Goal: Information Seeking & Learning: Learn about a topic

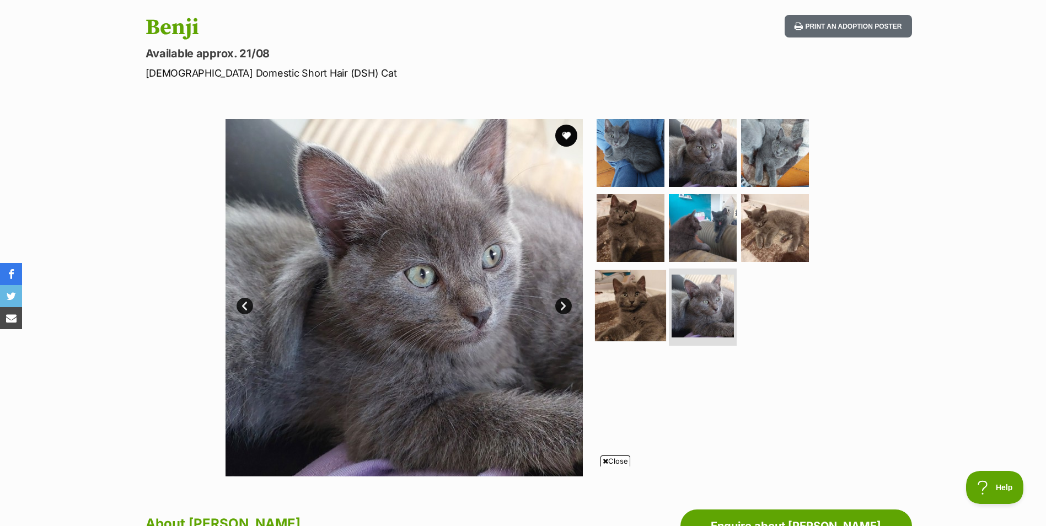
scroll to position [110, 0]
click at [605, 287] on img at bounding box center [630, 305] width 71 height 71
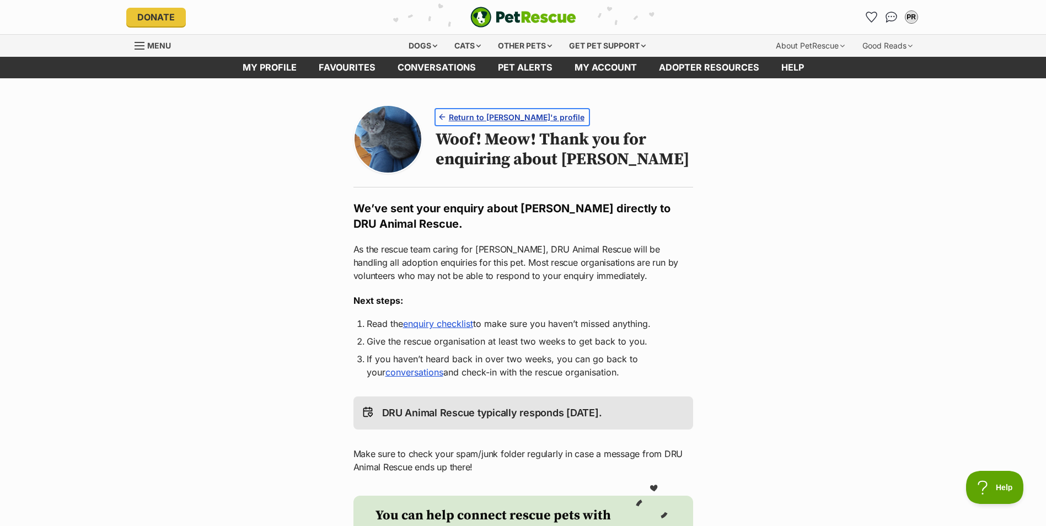
click at [483, 112] on span "Return to Benji's profile" at bounding box center [517, 117] width 136 height 12
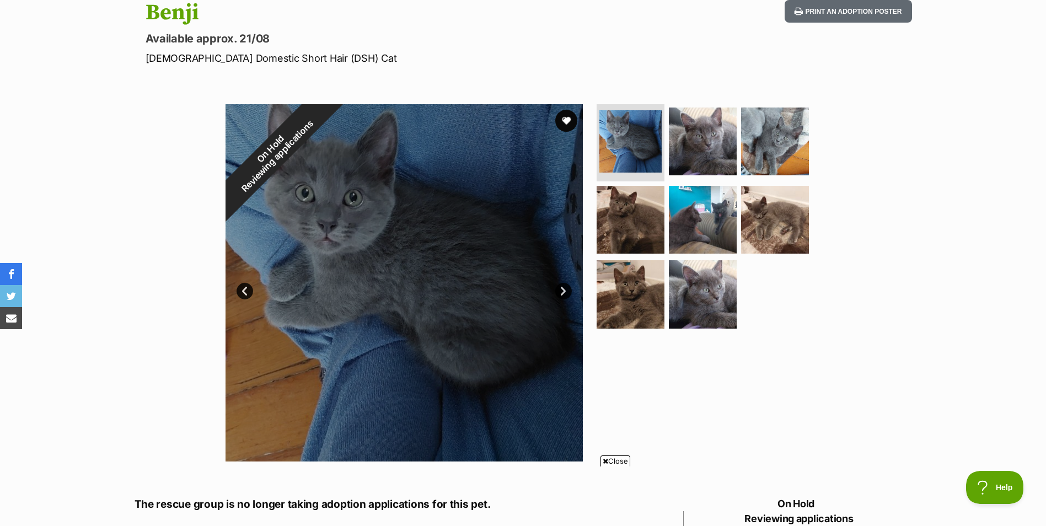
scroll to position [110, 0]
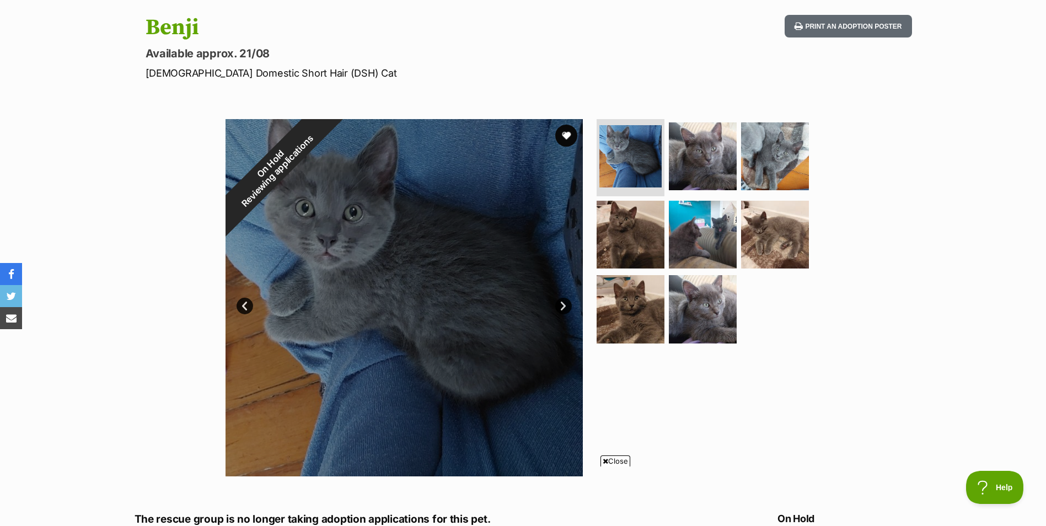
drag, startPoint x: 116, startPoint y: 350, endPoint x: 114, endPoint y: 342, distance: 7.9
click at [117, 350] on div "On Hold Reviewing applications 1 of 8 images 1 of 8 images 1 of 8 images 1 of 8…" at bounding box center [523, 290] width 1046 height 374
click at [182, 31] on h1 "Benji" at bounding box center [379, 27] width 466 height 25
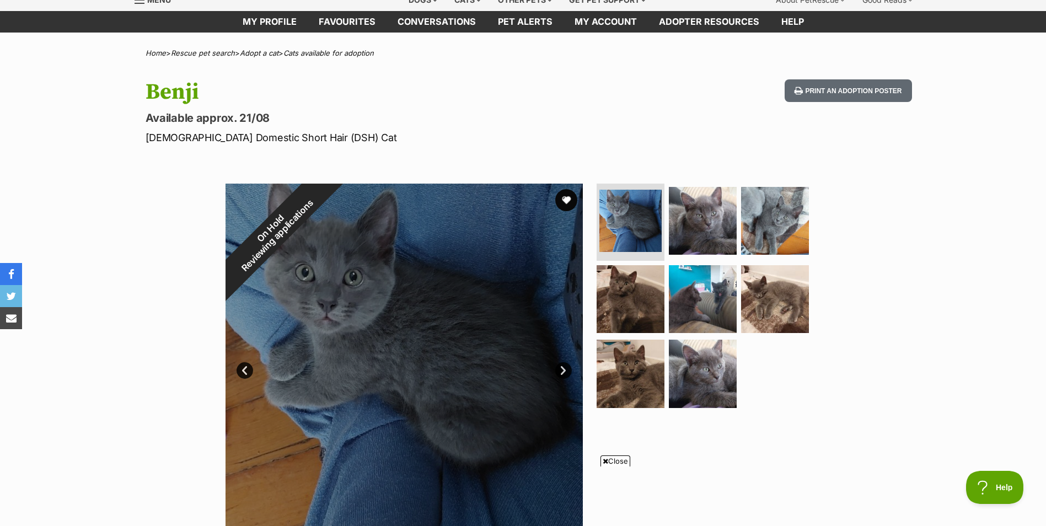
scroll to position [0, 0]
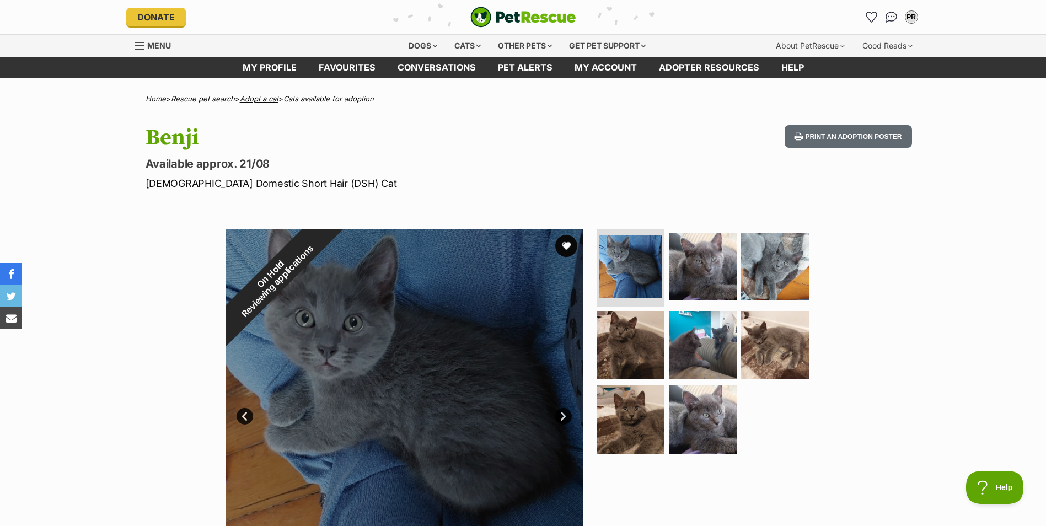
click at [276, 101] on link "Adopt a cat" at bounding box center [259, 98] width 39 height 9
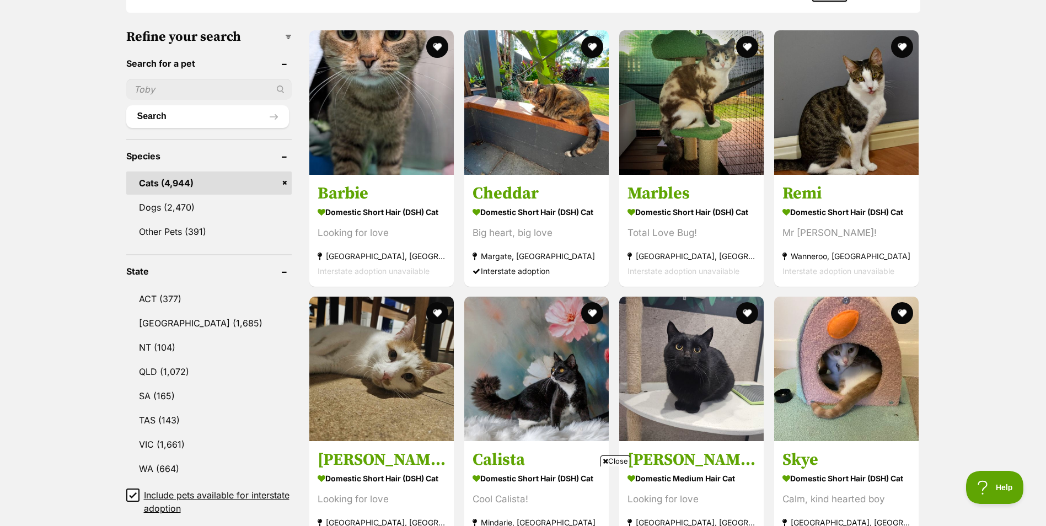
scroll to position [331, 0]
click at [167, 367] on link "QLD (1,072)" at bounding box center [208, 370] width 165 height 23
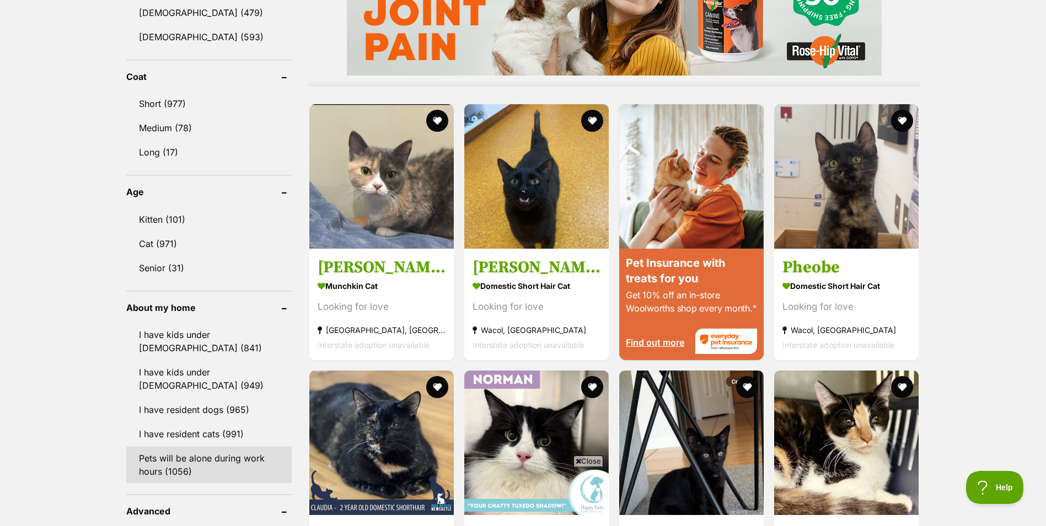
scroll to position [992, 0]
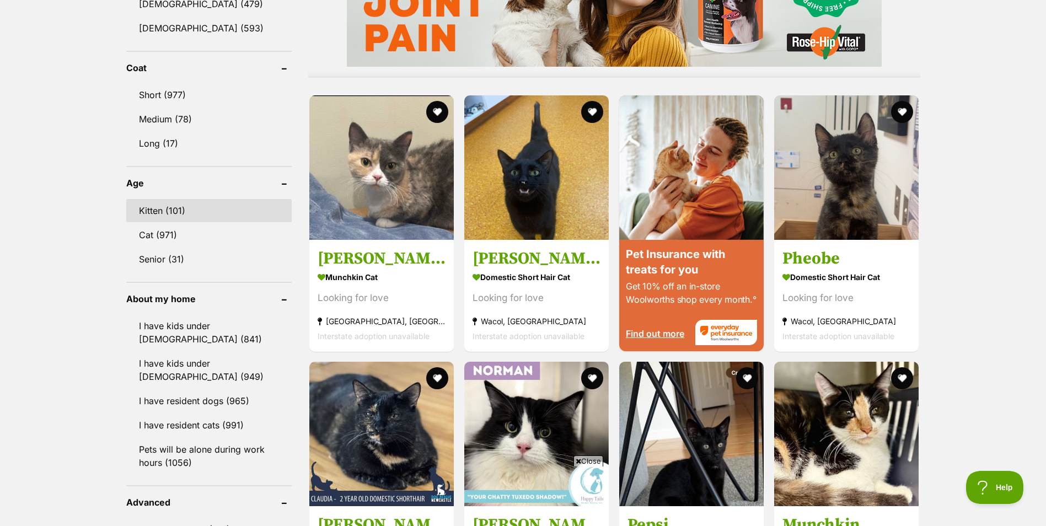
click at [166, 217] on link "Kitten (101)" at bounding box center [208, 210] width 165 height 23
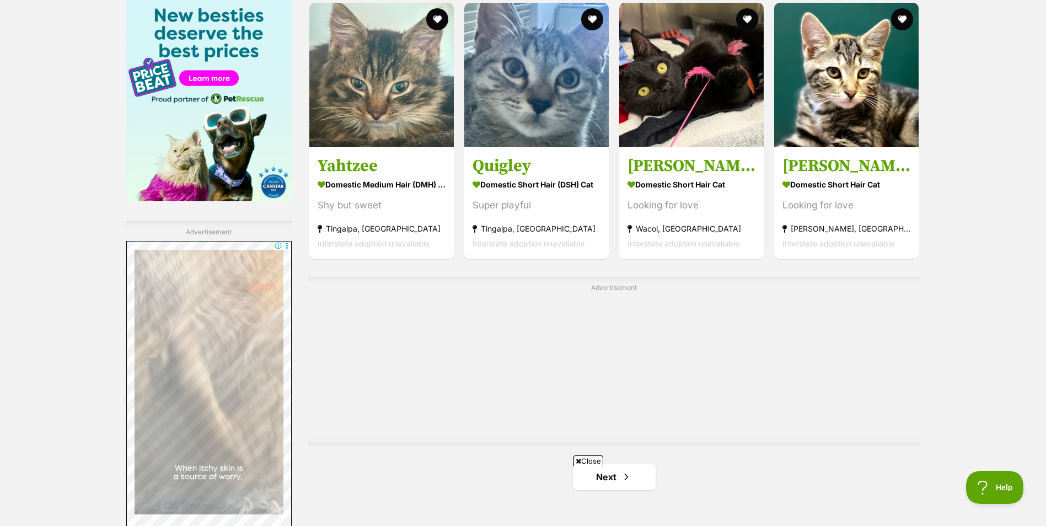
scroll to position [1874, 0]
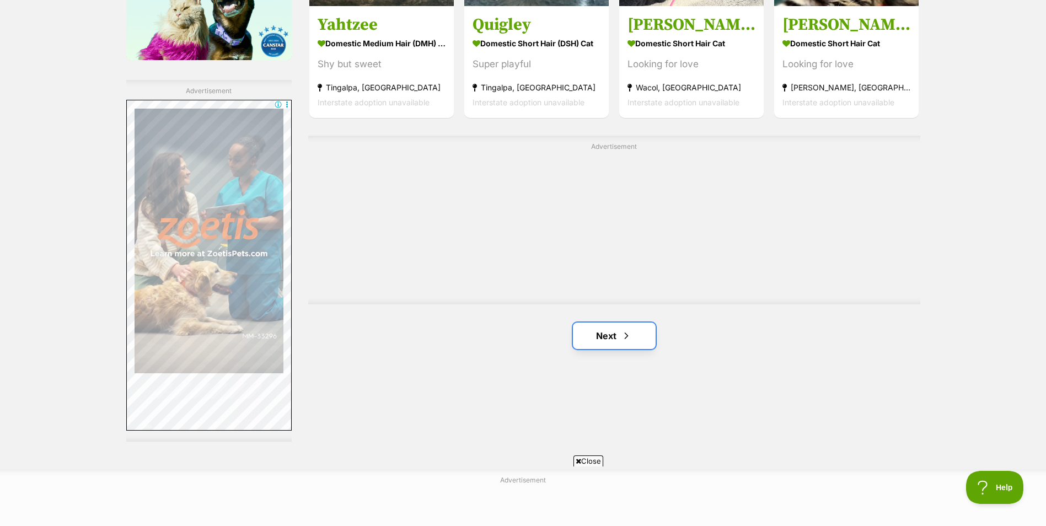
click at [632, 336] on link "Next" at bounding box center [614, 336] width 83 height 26
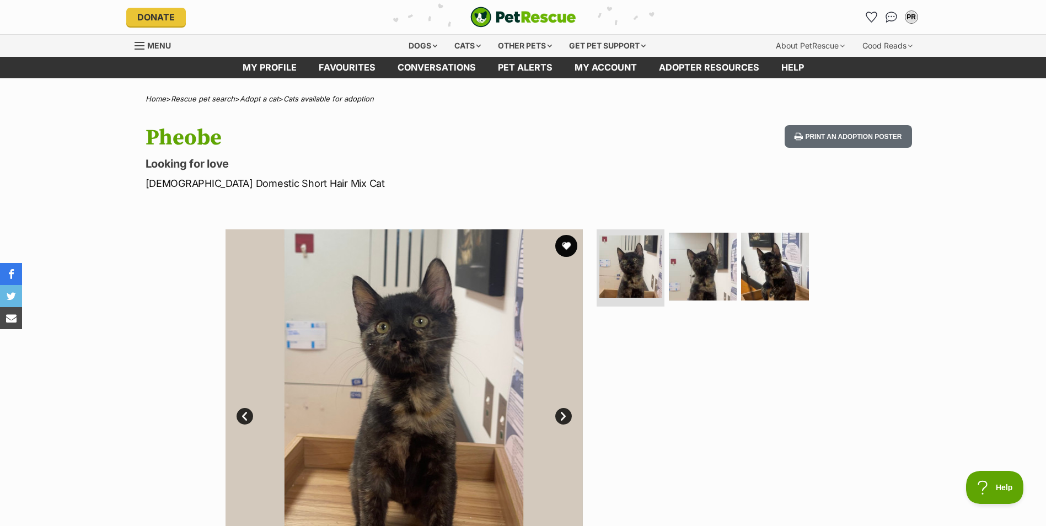
click at [567, 412] on link "Next" at bounding box center [563, 416] width 17 height 17
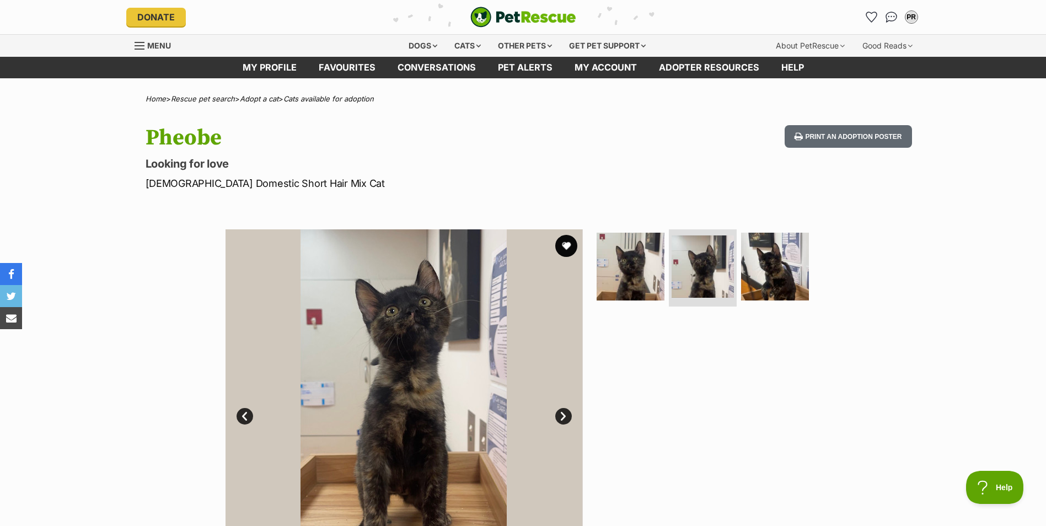
click at [567, 412] on link "Next" at bounding box center [563, 416] width 17 height 17
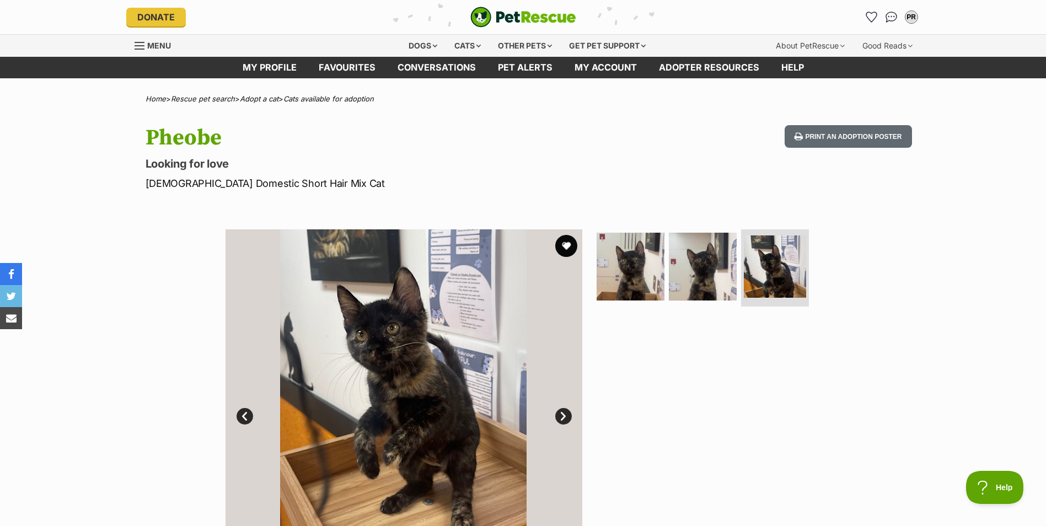
click at [567, 412] on link "Next" at bounding box center [563, 416] width 17 height 17
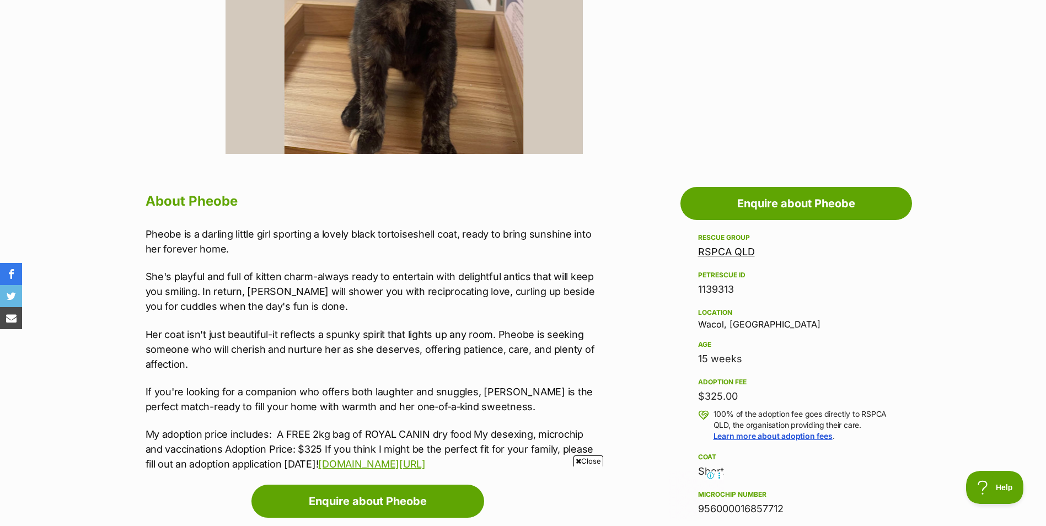
scroll to position [441, 0]
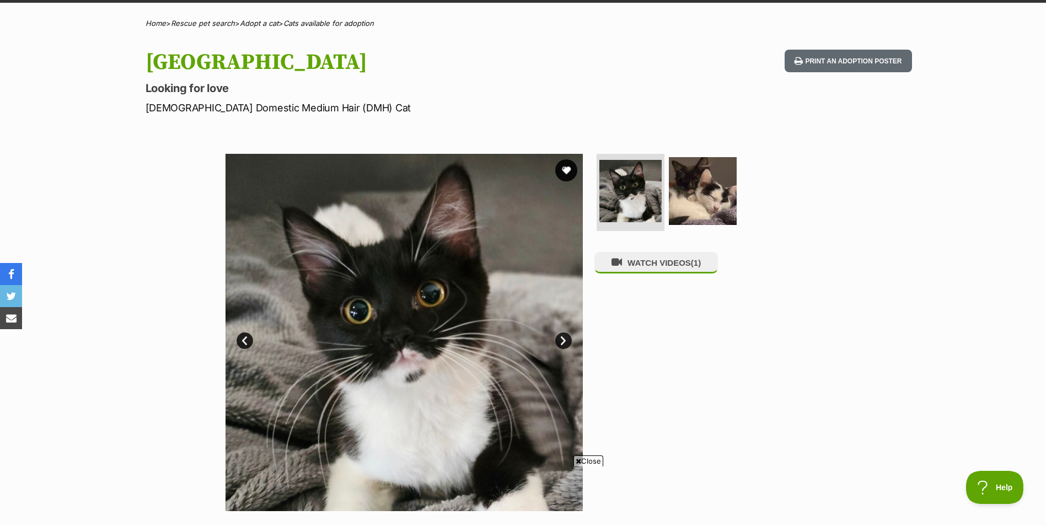
scroll to position [110, 0]
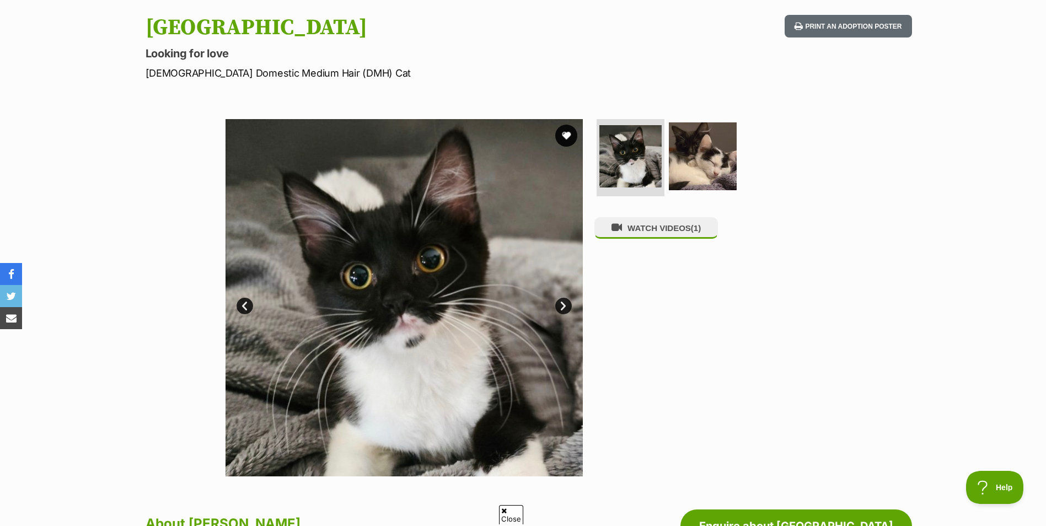
click at [565, 303] on link "Next" at bounding box center [563, 306] width 17 height 17
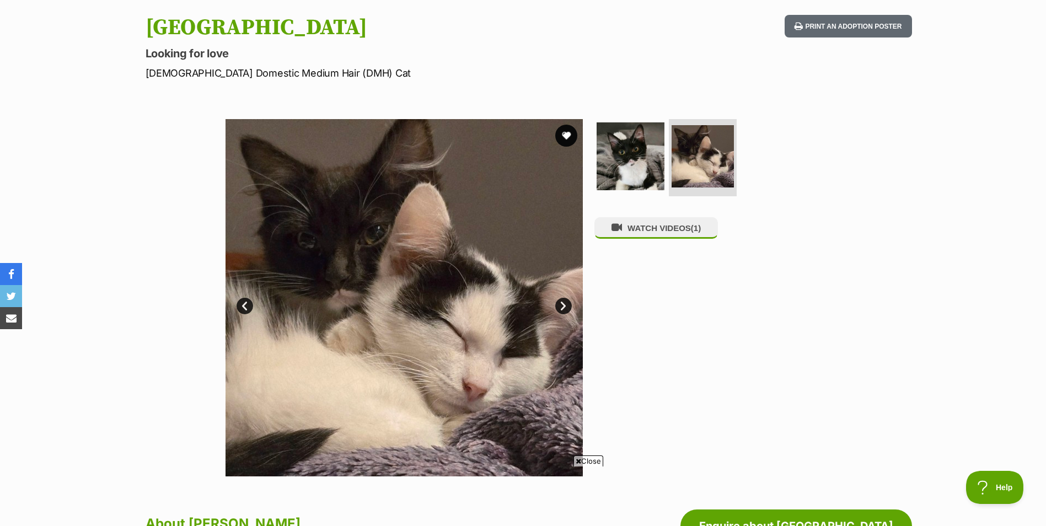
click at [563, 303] on link "Next" at bounding box center [563, 306] width 17 height 17
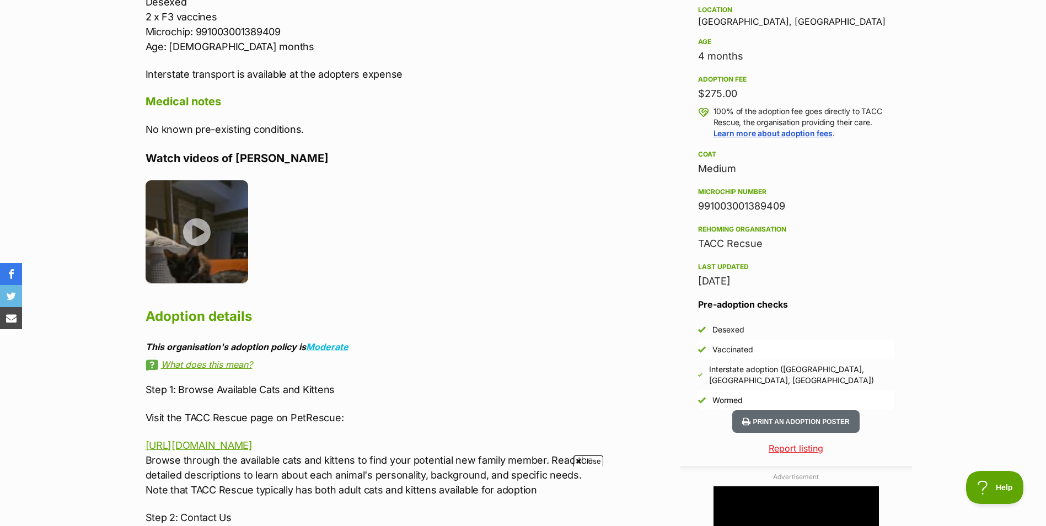
scroll to position [772, 0]
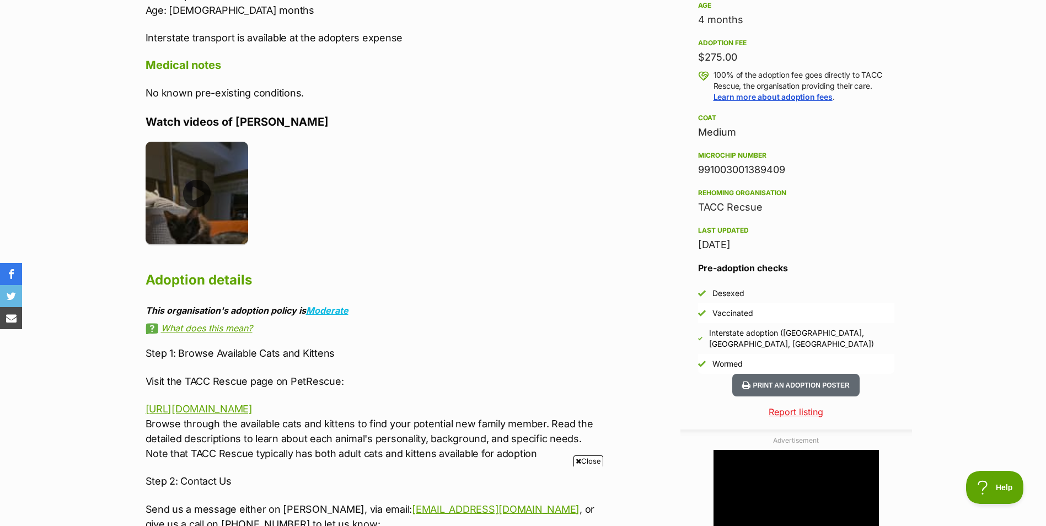
click at [191, 198] on img at bounding box center [197, 193] width 103 height 103
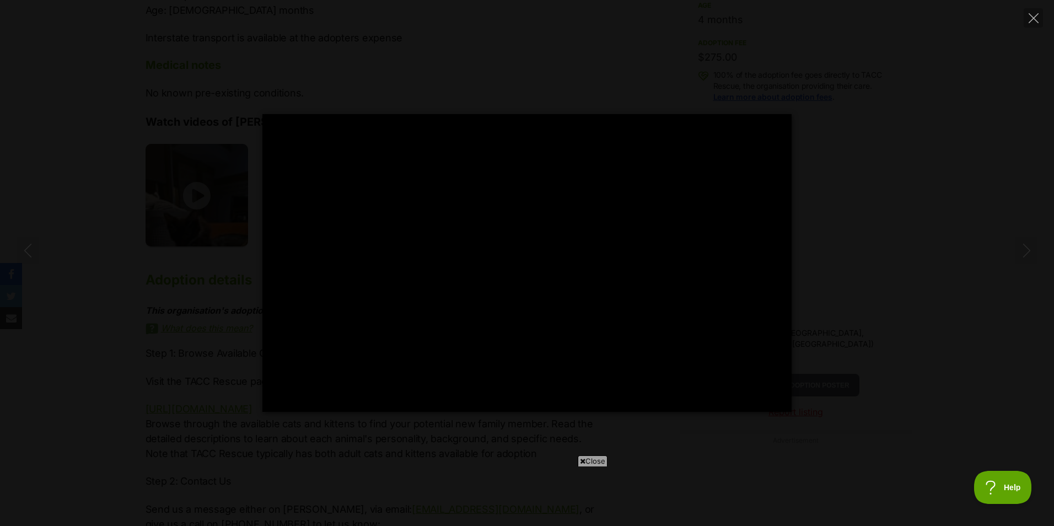
type input "100"
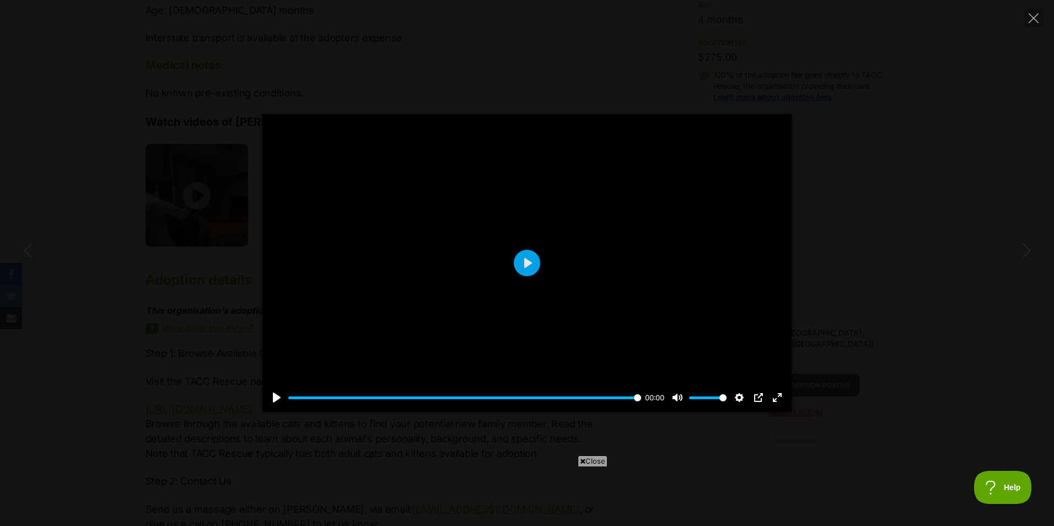
click at [869, 252] on div "Pause Play % buffered 00:06 00:00 Unmute Mute Disable captions Enable captions …" at bounding box center [527, 263] width 1054 height 298
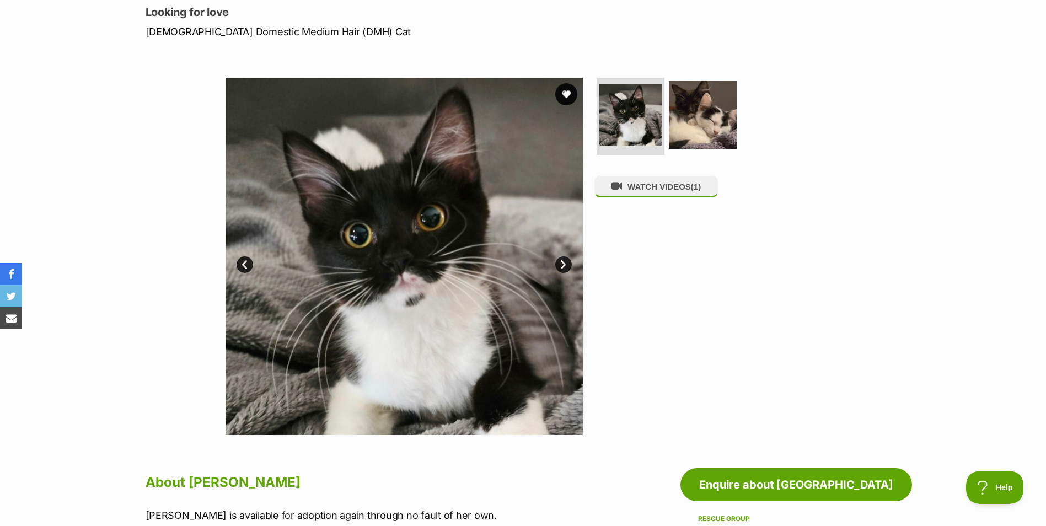
scroll to position [0, 0]
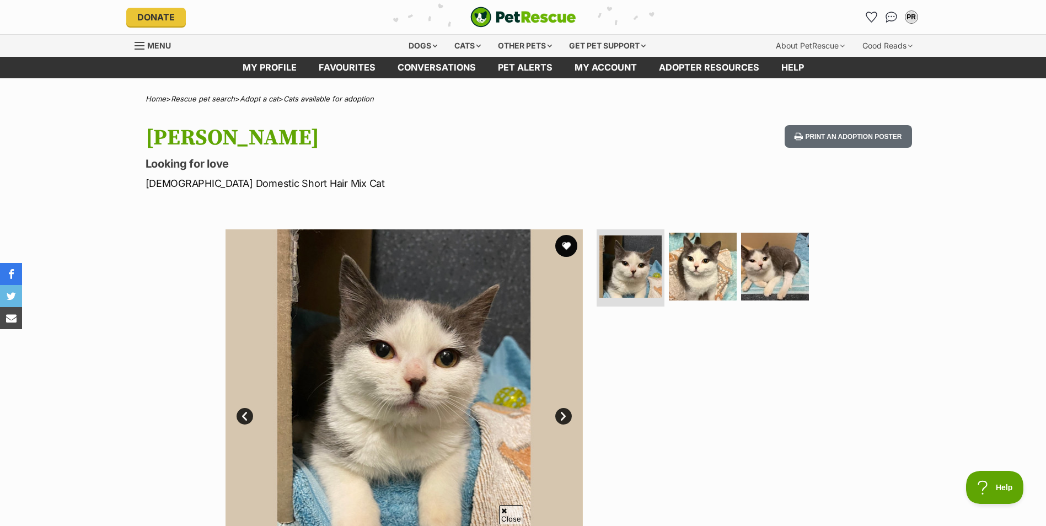
scroll to position [221, 0]
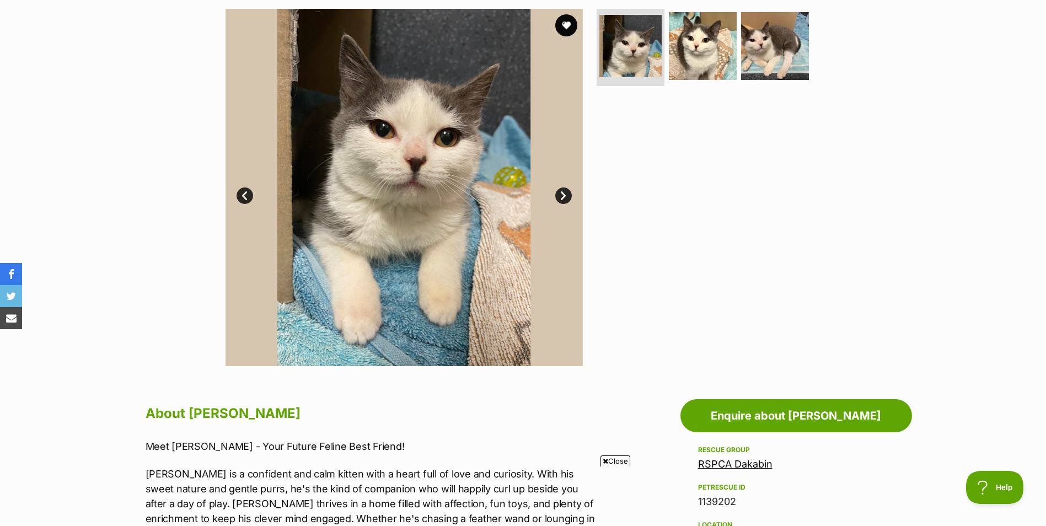
click at [574, 187] on img at bounding box center [403, 187] width 357 height 357
click at [573, 192] on img at bounding box center [403, 187] width 357 height 357
click at [568, 197] on link "Next" at bounding box center [563, 195] width 17 height 17
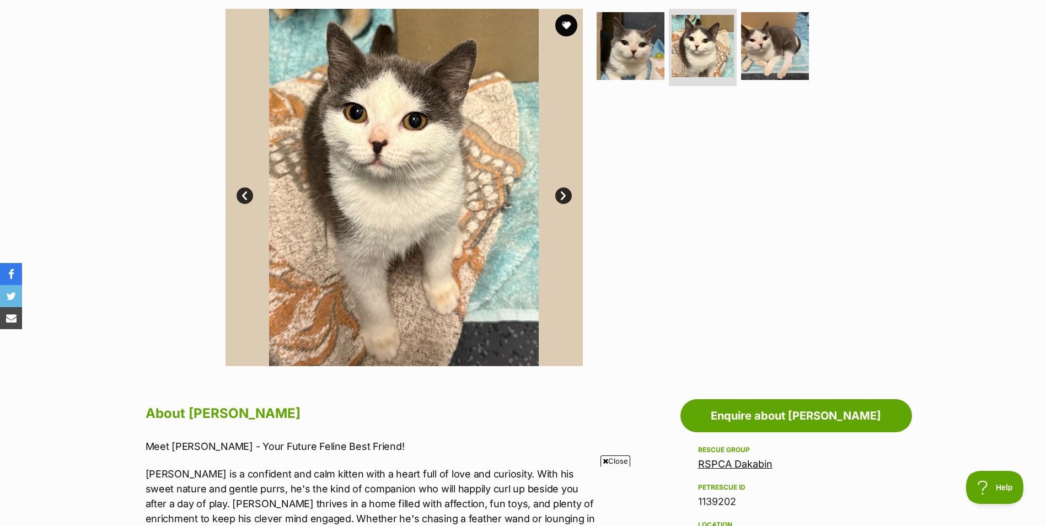
click at [568, 197] on link "Next" at bounding box center [563, 195] width 17 height 17
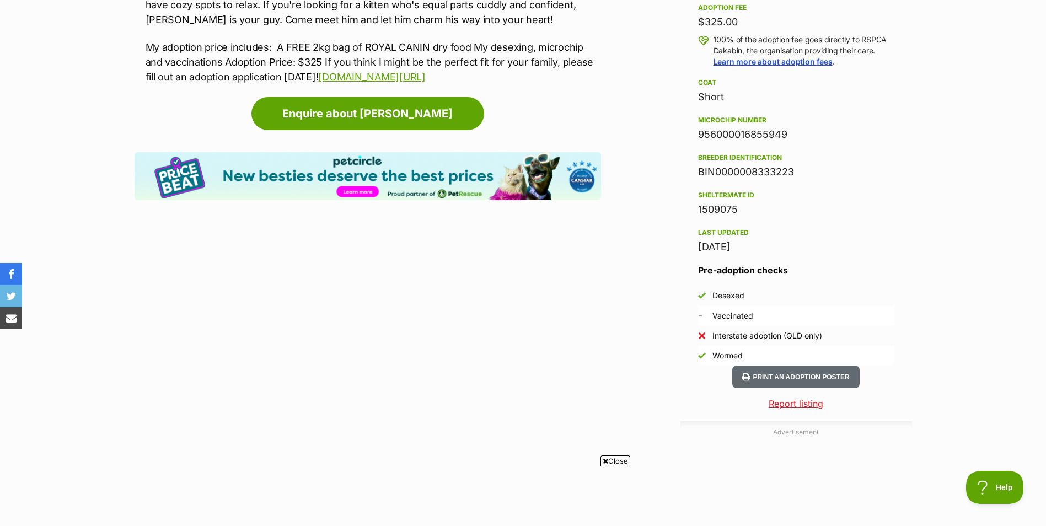
scroll to position [441, 0]
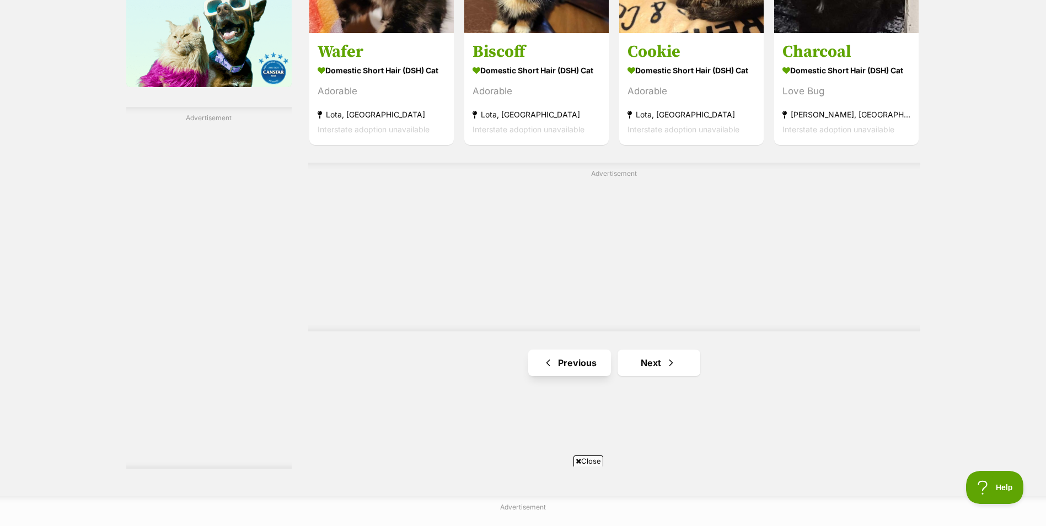
scroll to position [1874, 0]
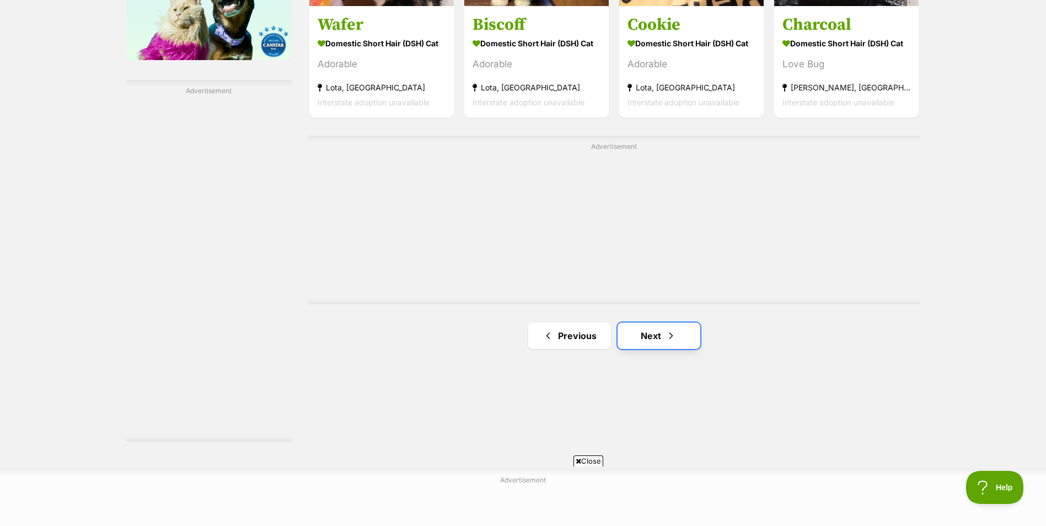
click at [662, 340] on link "Next" at bounding box center [658, 336] width 83 height 26
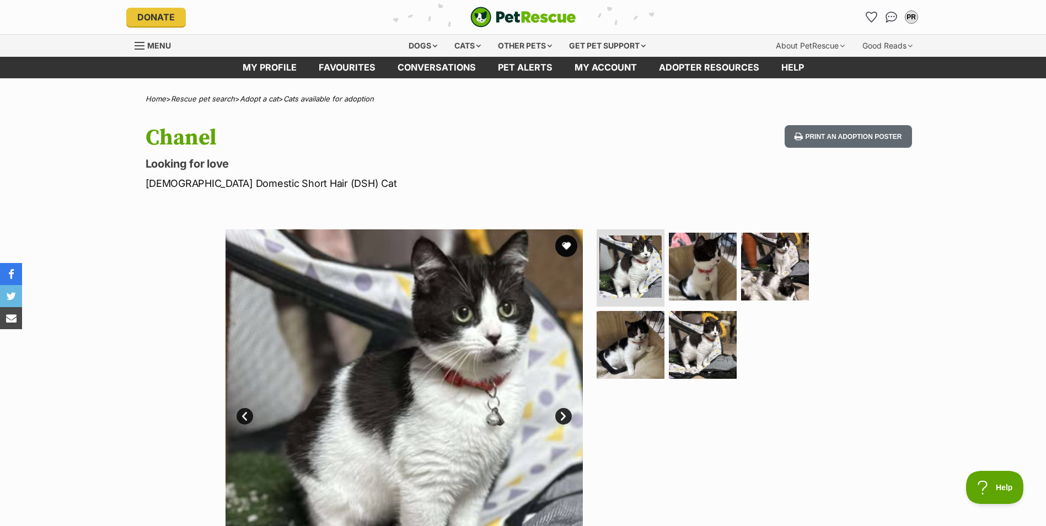
click at [560, 411] on link "Next" at bounding box center [563, 416] width 17 height 17
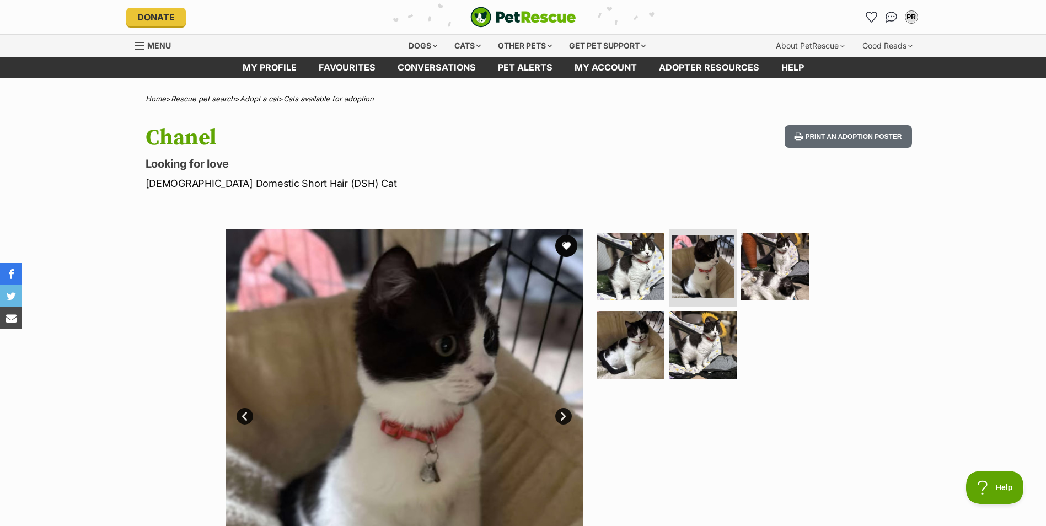
click at [561, 412] on link "Next" at bounding box center [563, 416] width 17 height 17
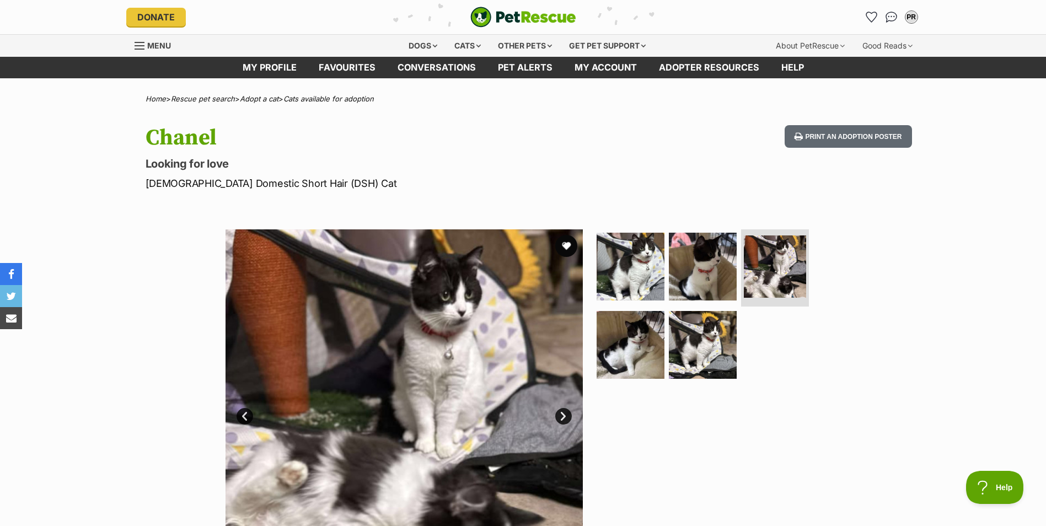
click at [561, 412] on link "Next" at bounding box center [563, 416] width 17 height 17
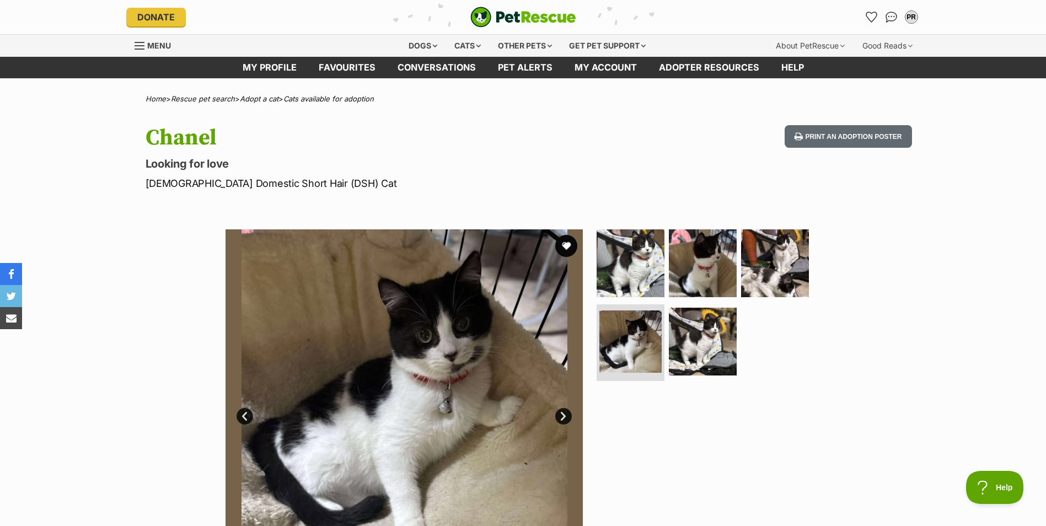
click at [560, 412] on link "Next" at bounding box center [563, 416] width 17 height 17
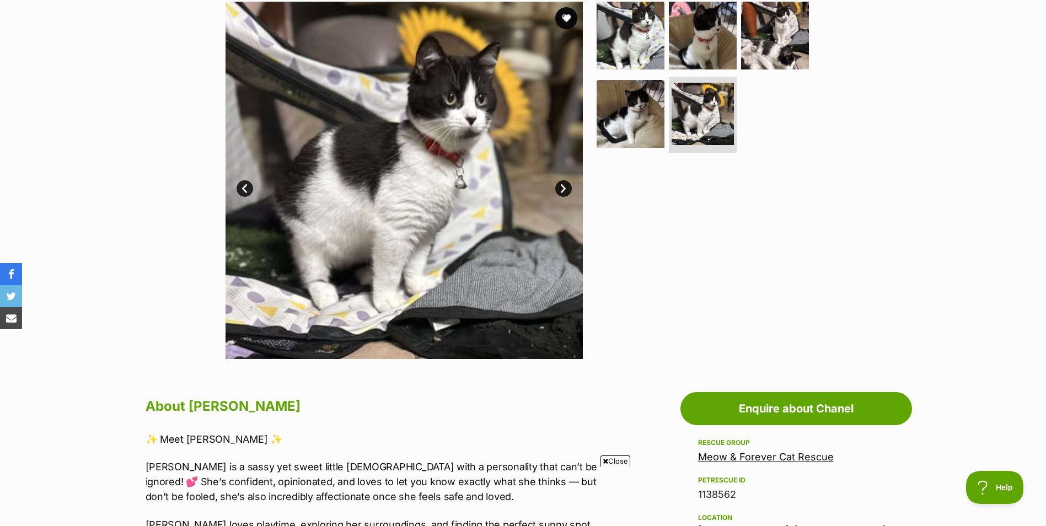
scroll to position [221, 0]
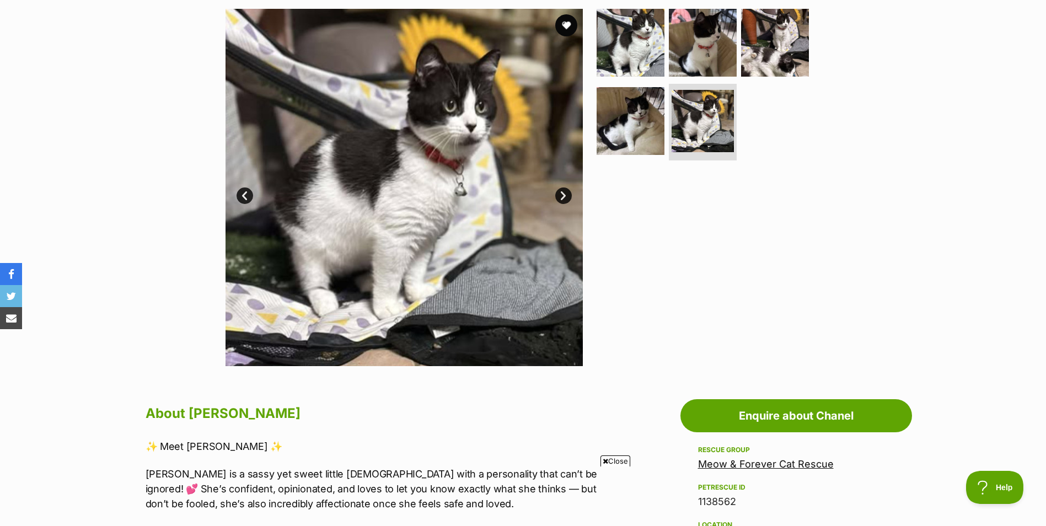
click at [570, 201] on link "Next" at bounding box center [563, 195] width 17 height 17
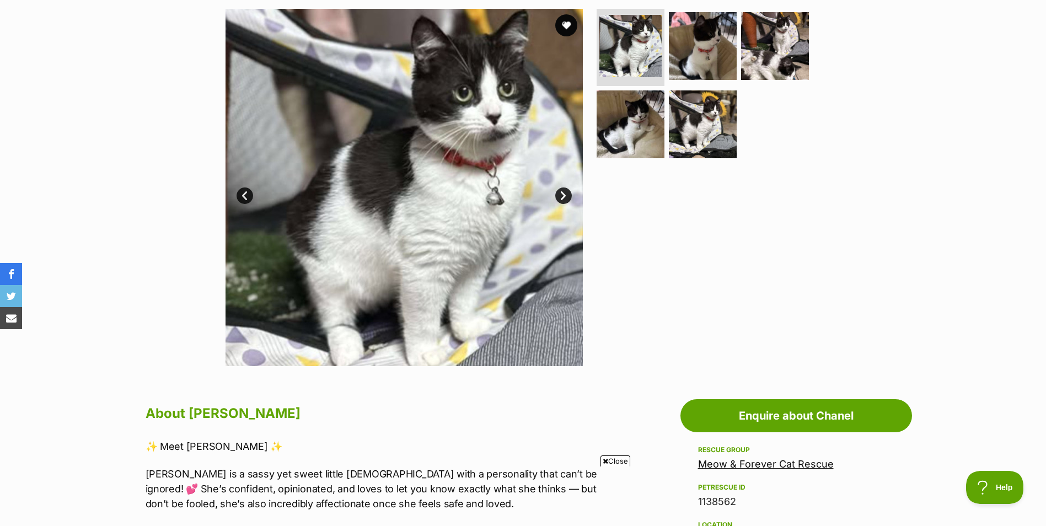
click at [568, 200] on link "Next" at bounding box center [563, 195] width 17 height 17
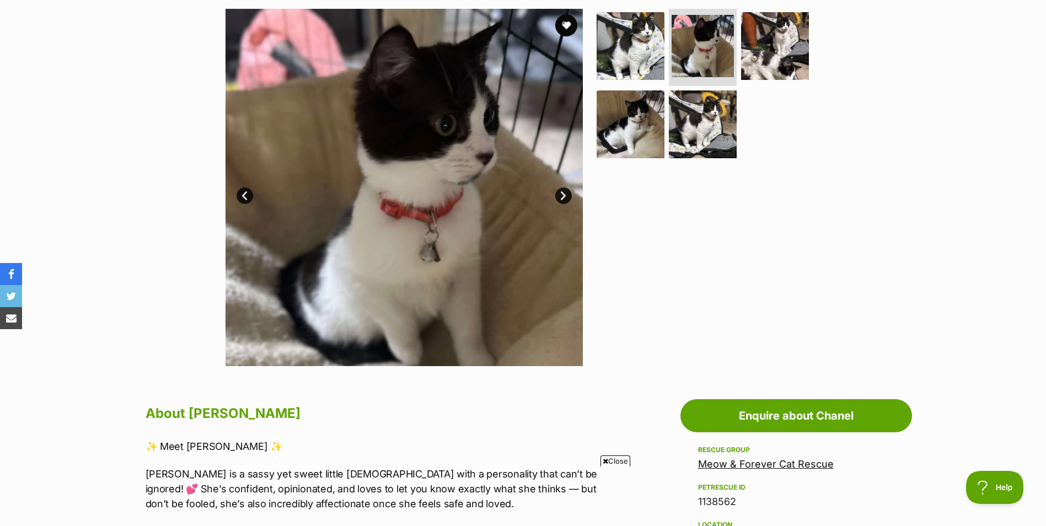
click at [562, 195] on link "Next" at bounding box center [563, 195] width 17 height 17
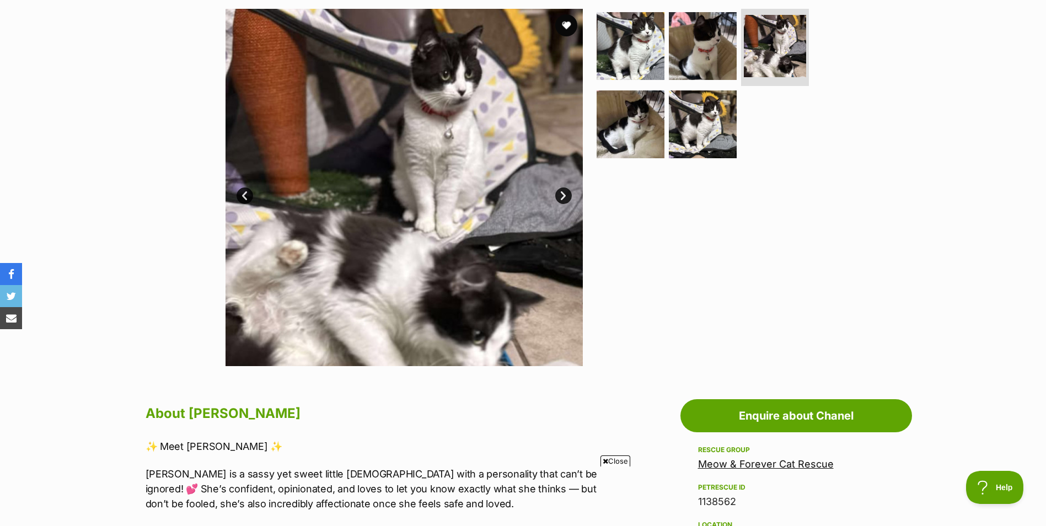
click at [562, 195] on link "Next" at bounding box center [563, 195] width 17 height 17
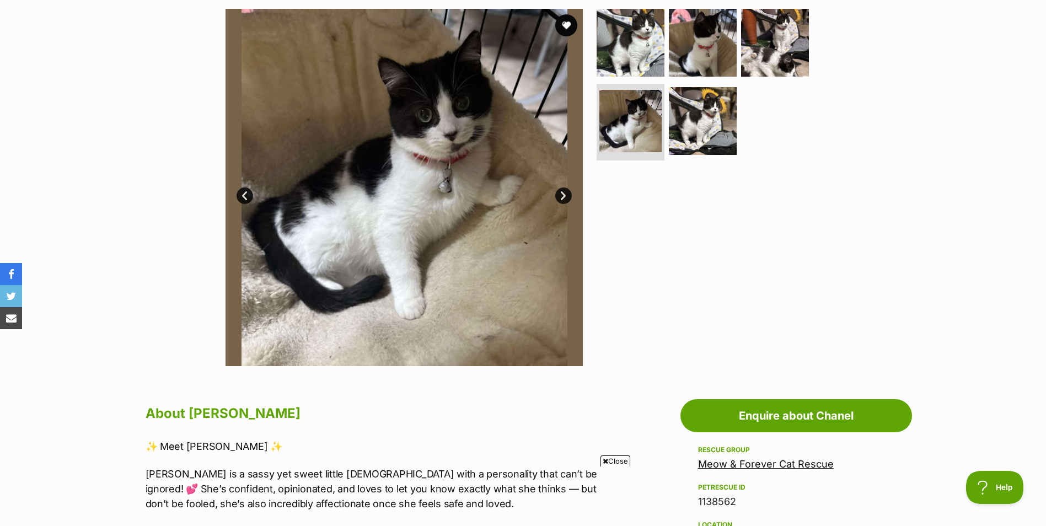
click at [563, 195] on link "Next" at bounding box center [563, 195] width 17 height 17
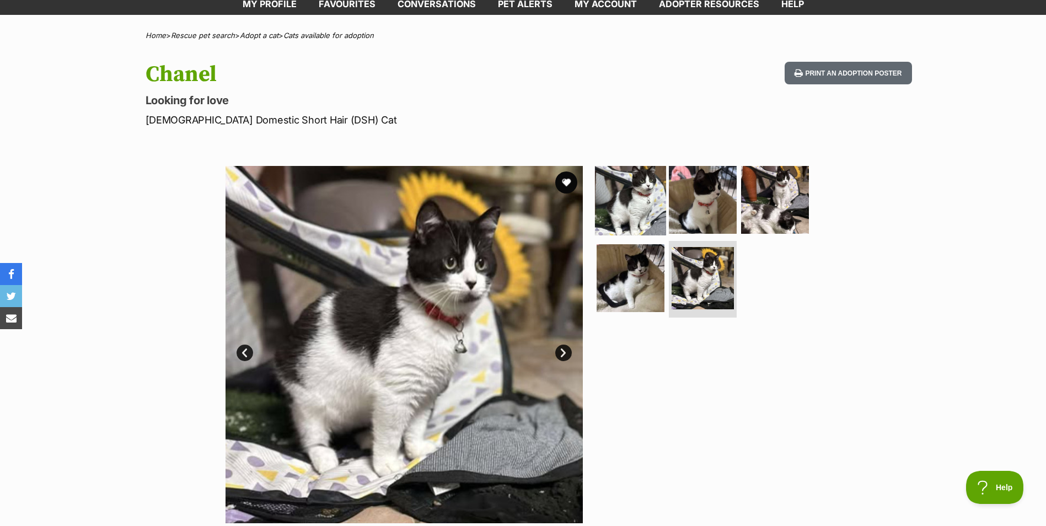
scroll to position [110, 0]
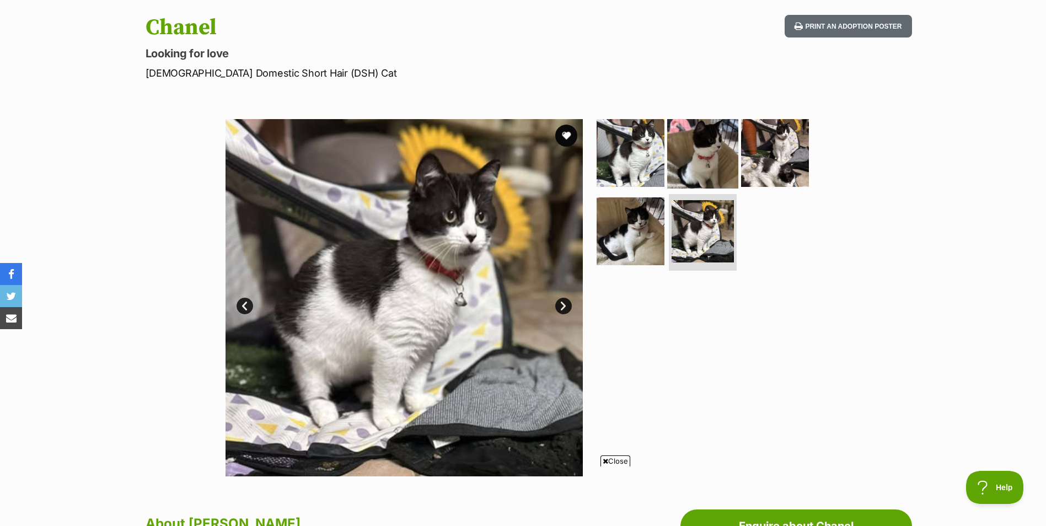
click at [703, 157] on img at bounding box center [702, 152] width 71 height 71
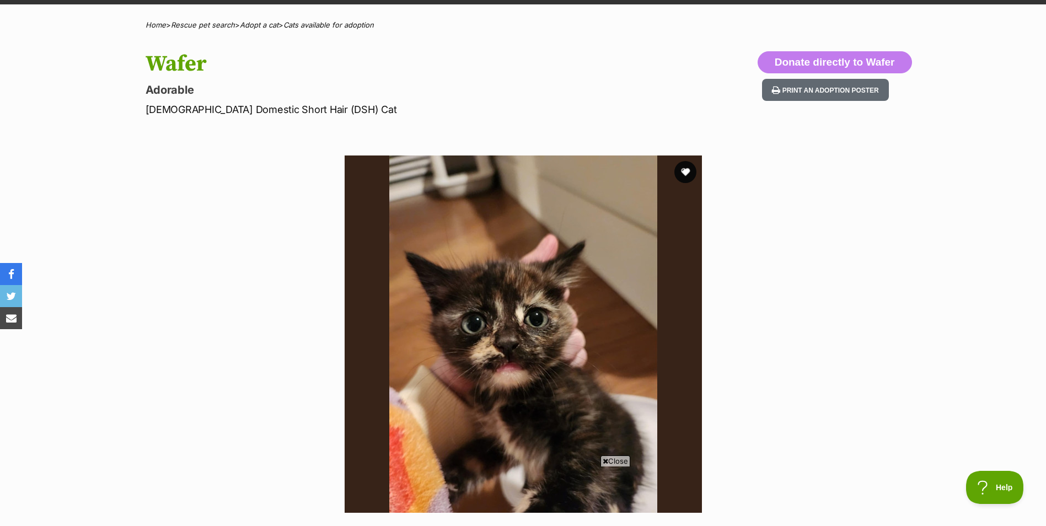
scroll to position [110, 0]
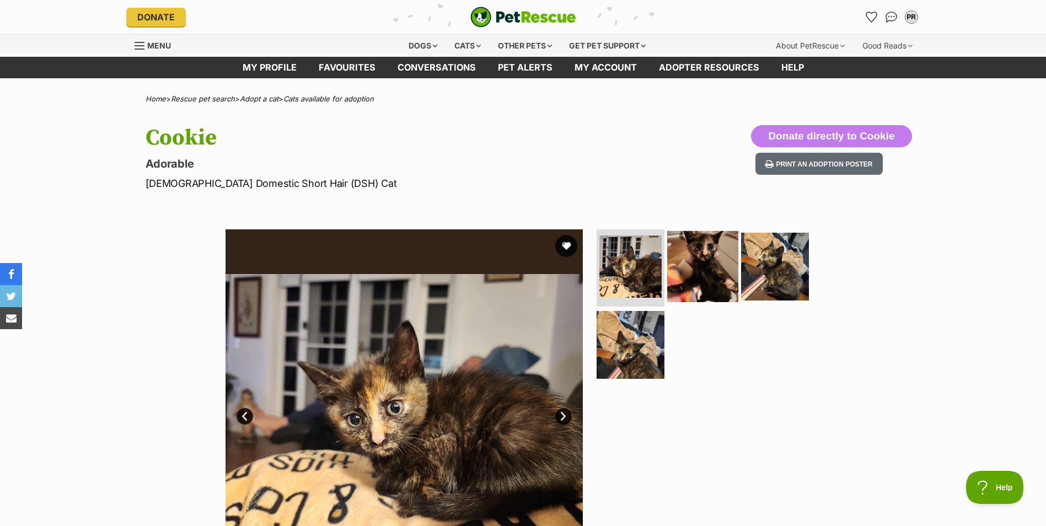
click at [710, 273] on img at bounding box center [702, 266] width 71 height 71
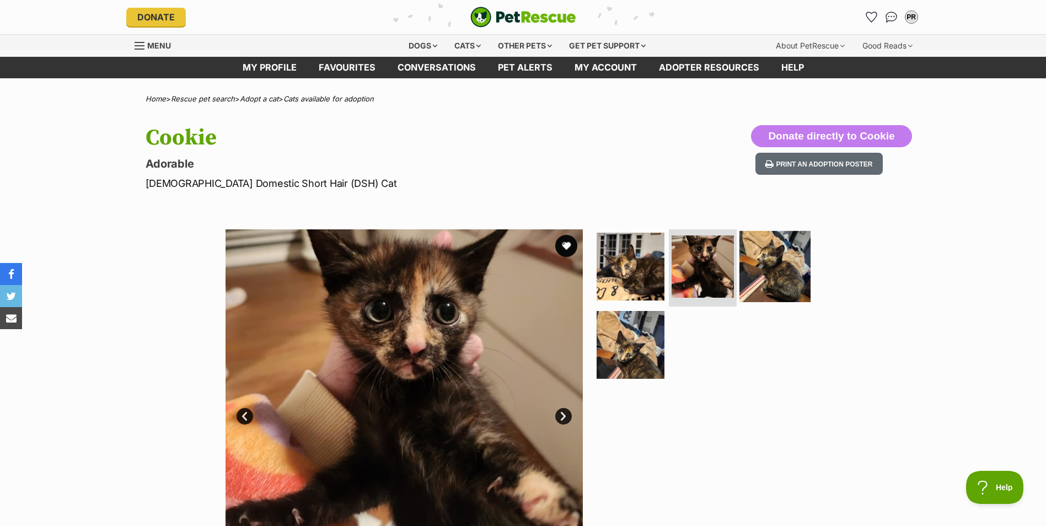
click at [764, 276] on img at bounding box center [774, 266] width 71 height 71
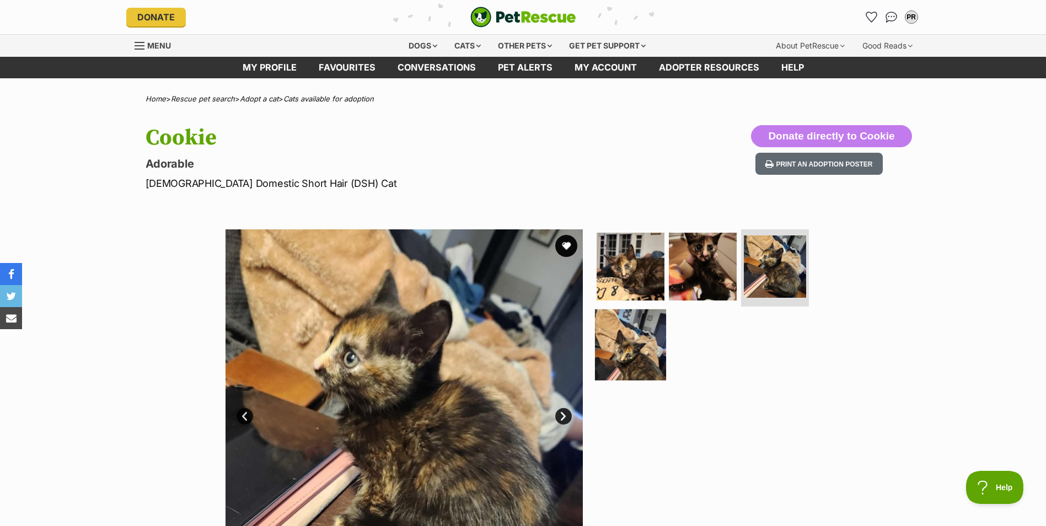
click at [620, 362] on img at bounding box center [630, 344] width 71 height 71
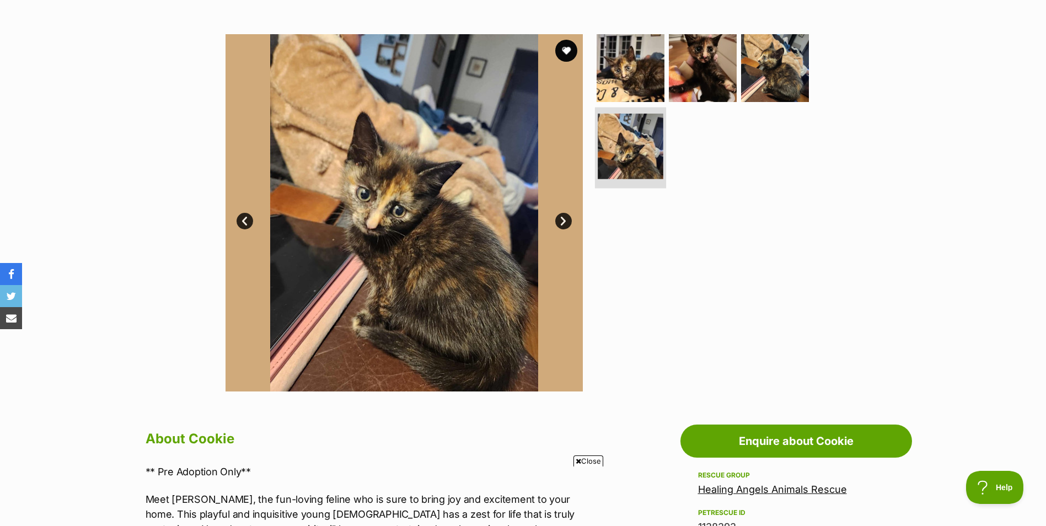
scroll to position [221, 0]
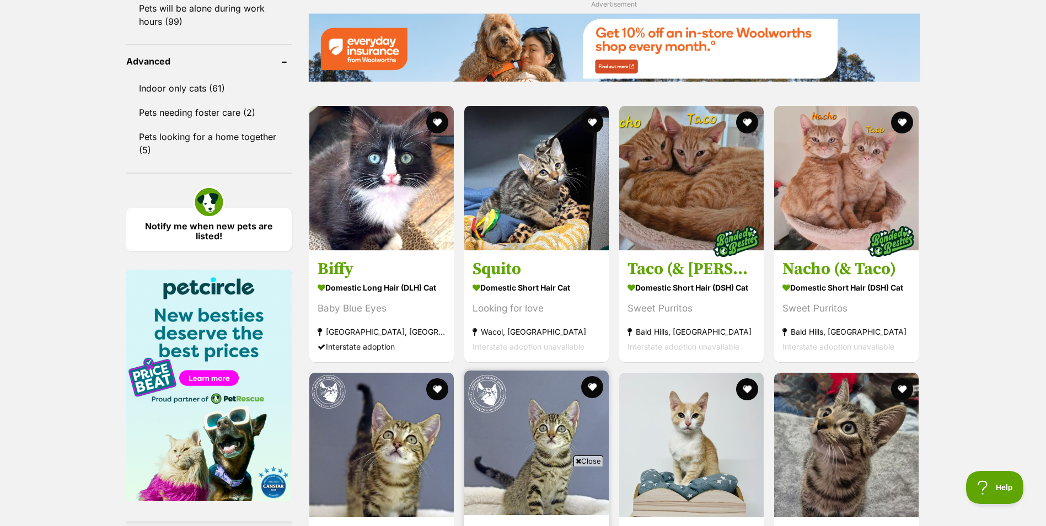
scroll to position [1985, 0]
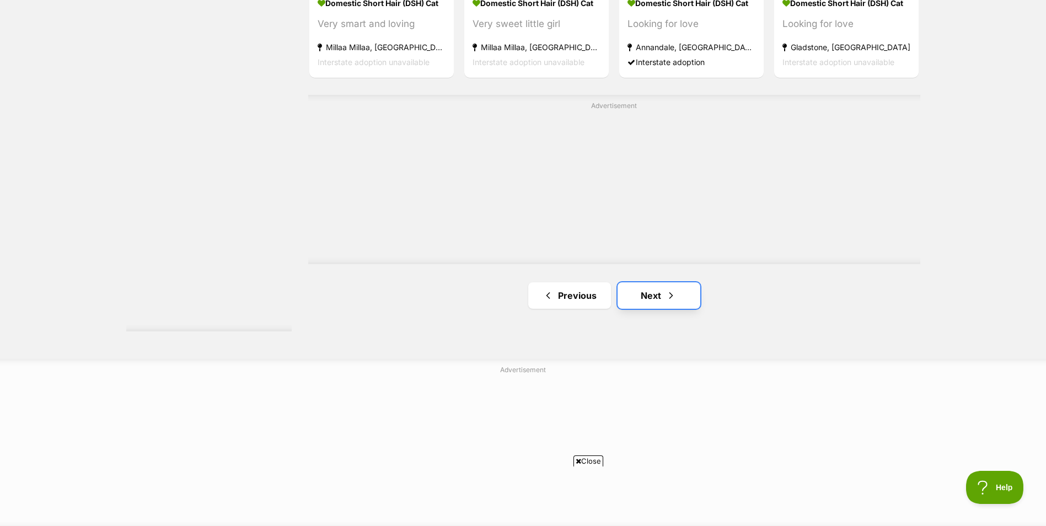
click at [645, 293] on link "Next" at bounding box center [658, 295] width 83 height 26
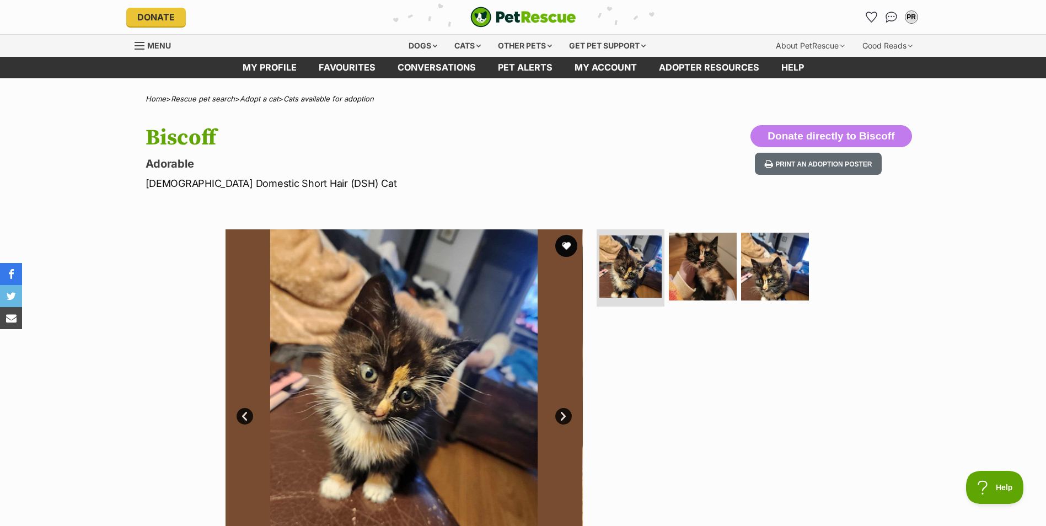
click at [567, 410] on link "Next" at bounding box center [563, 416] width 17 height 17
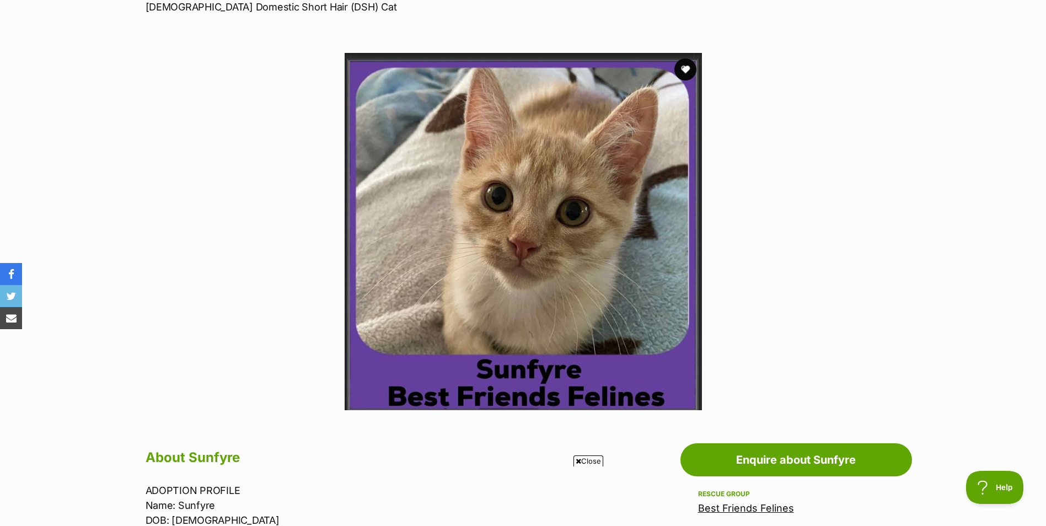
scroll to position [221, 0]
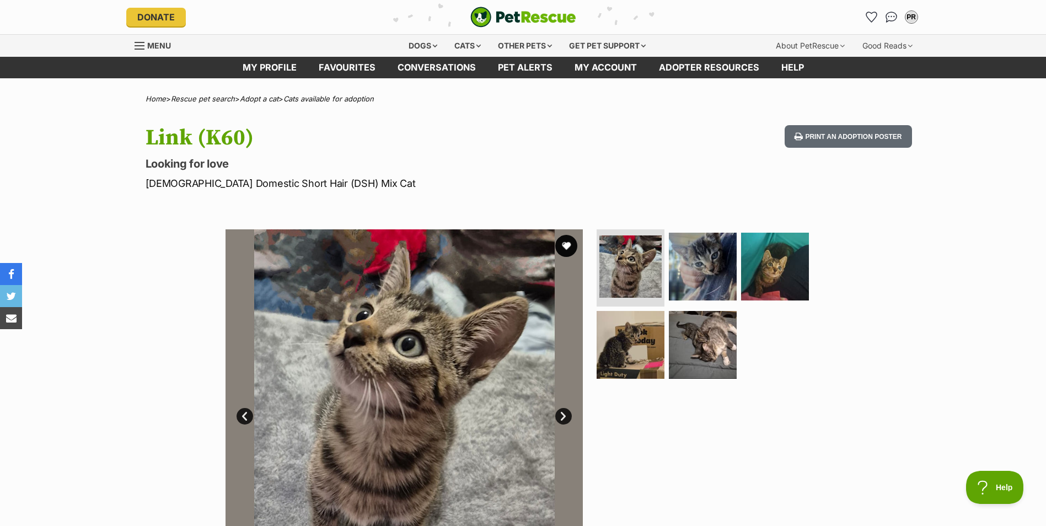
click at [562, 428] on img at bounding box center [403, 407] width 357 height 357
click at [561, 422] on link "Next" at bounding box center [563, 416] width 17 height 17
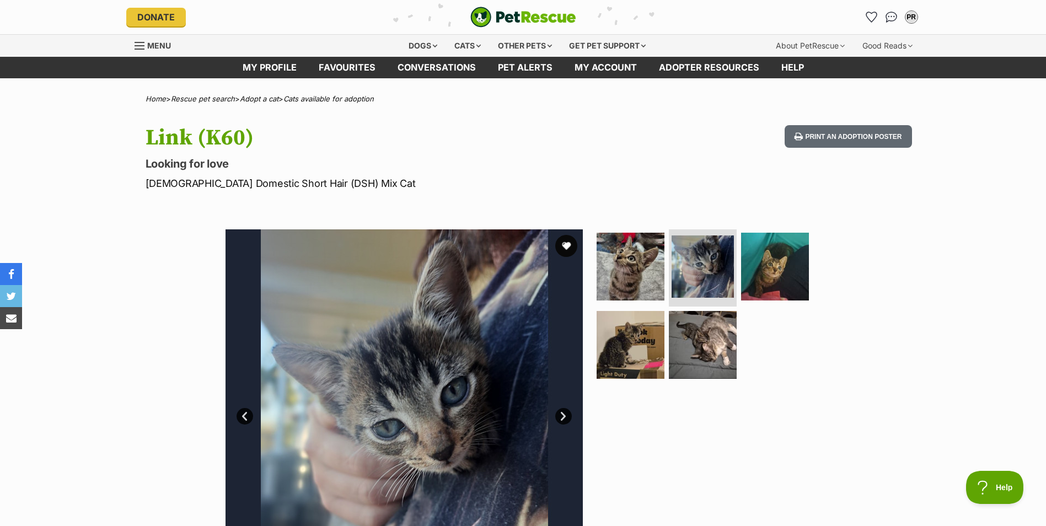
click at [561, 422] on link "Next" at bounding box center [563, 416] width 17 height 17
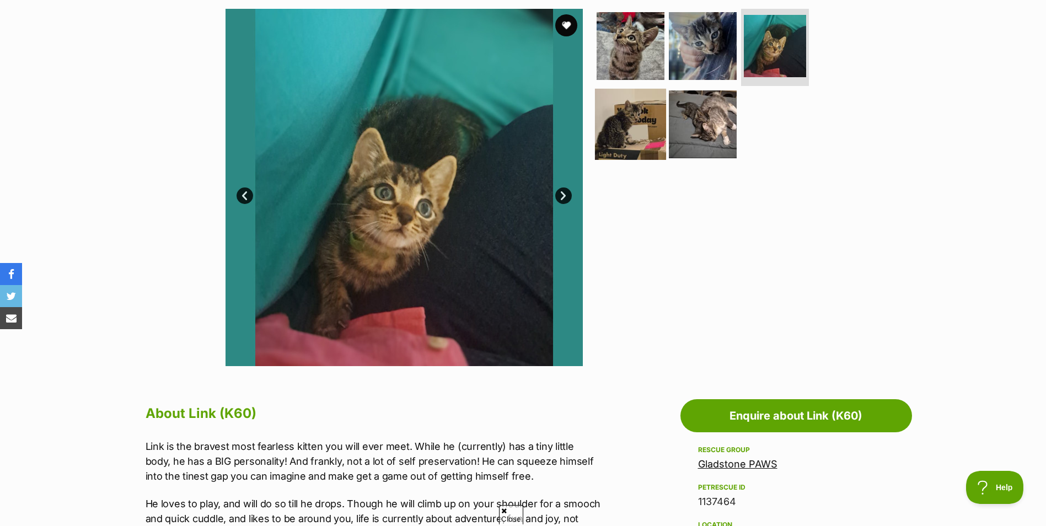
click at [617, 133] on img at bounding box center [630, 123] width 71 height 71
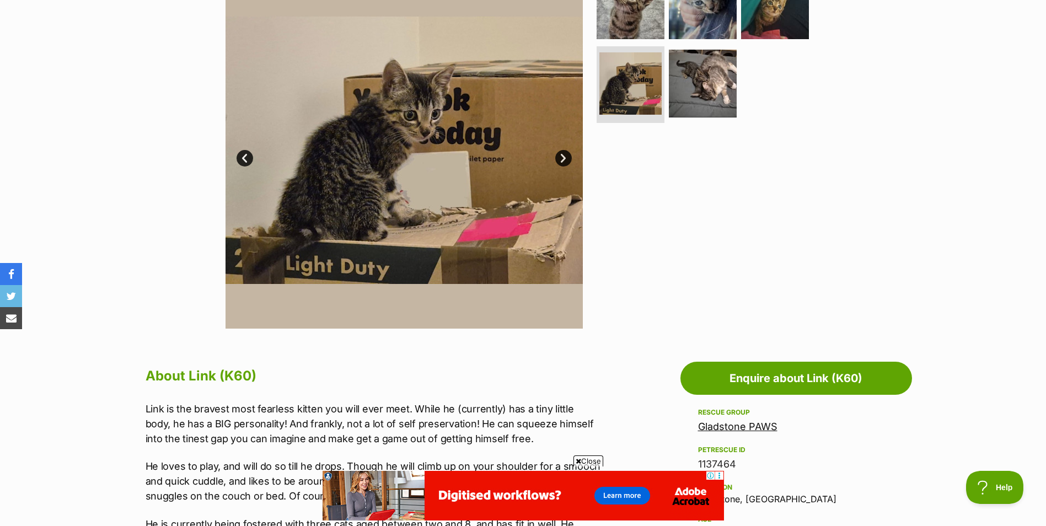
scroll to position [221, 0]
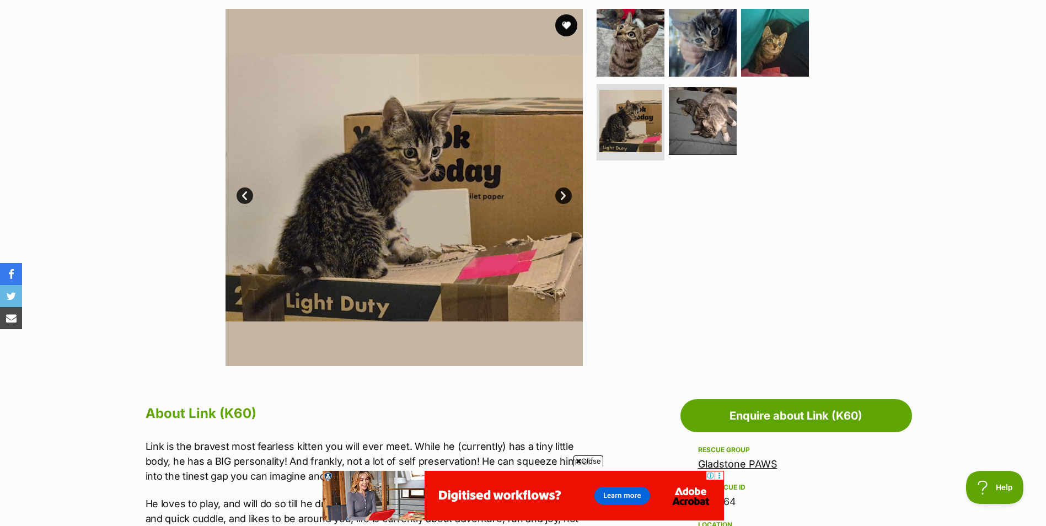
click at [558, 189] on link "Next" at bounding box center [563, 195] width 17 height 17
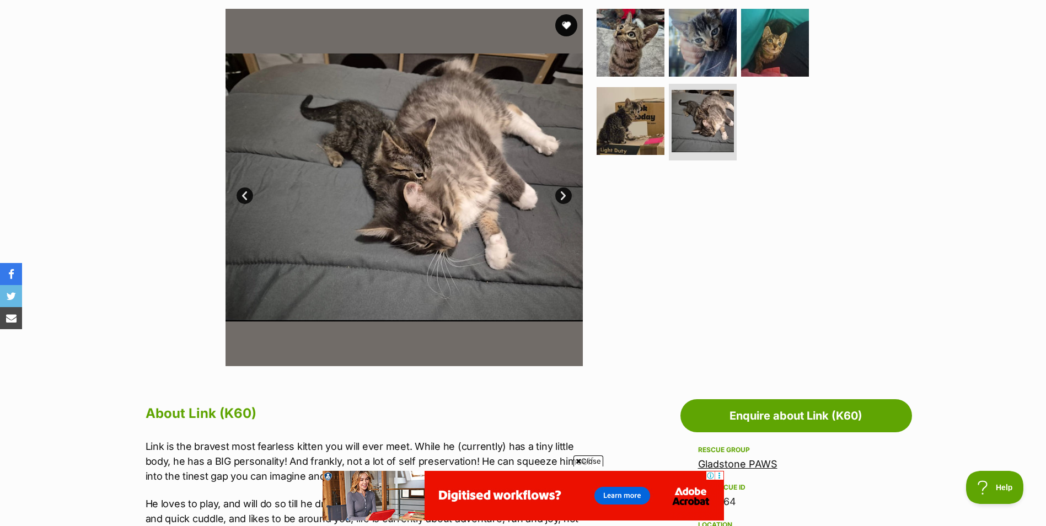
click at [558, 188] on img at bounding box center [403, 187] width 357 height 357
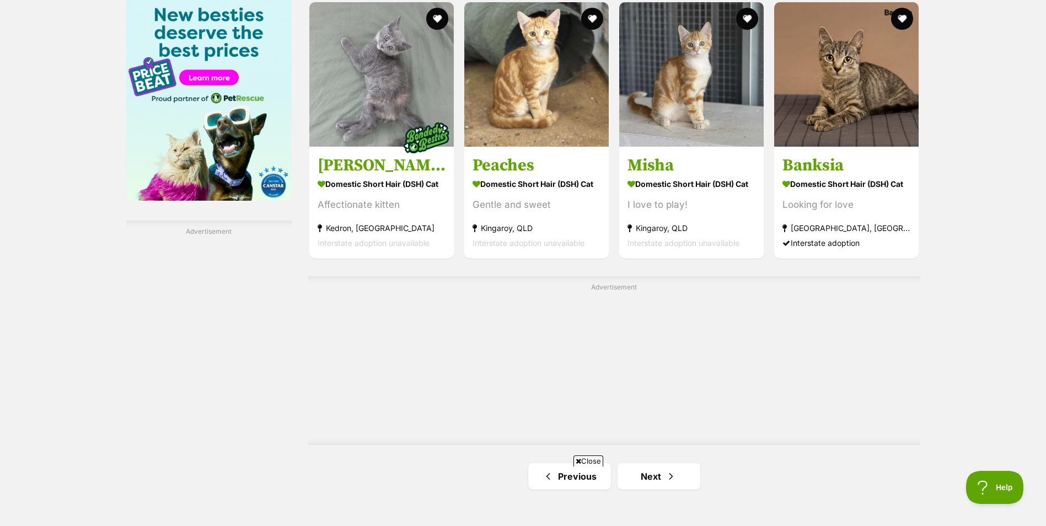
scroll to position [1764, 0]
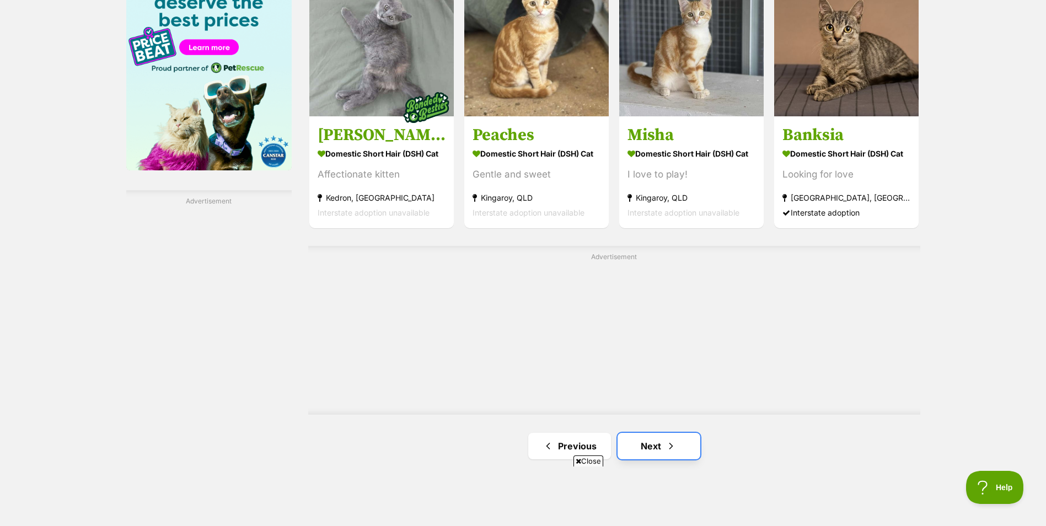
click at [655, 442] on link "Next" at bounding box center [658, 446] width 83 height 26
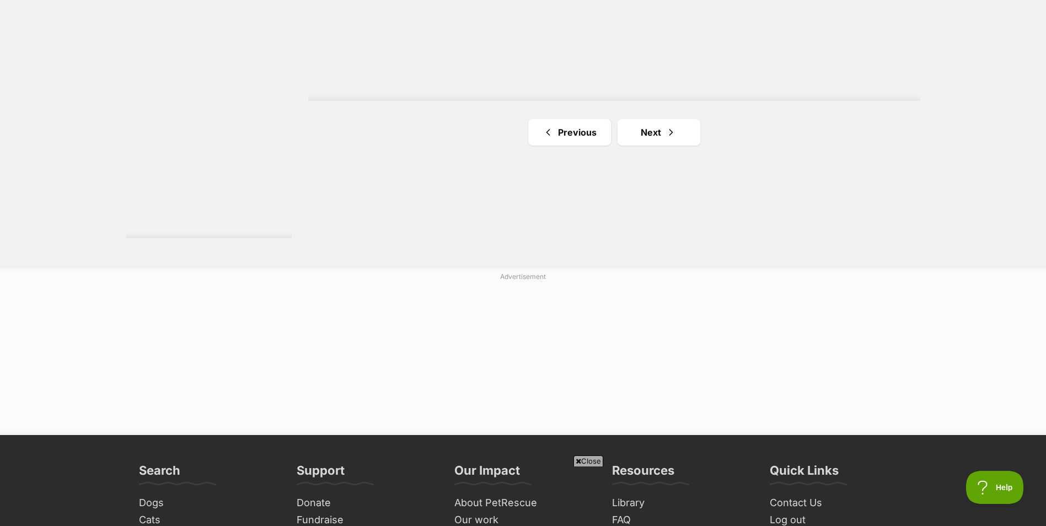
scroll to position [2095, 0]
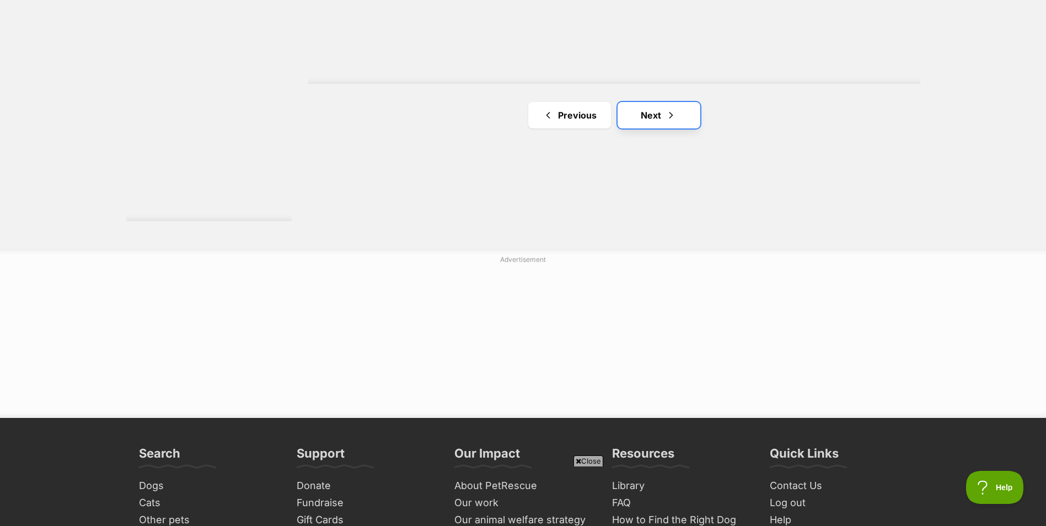
click at [640, 120] on link "Next" at bounding box center [658, 115] width 83 height 26
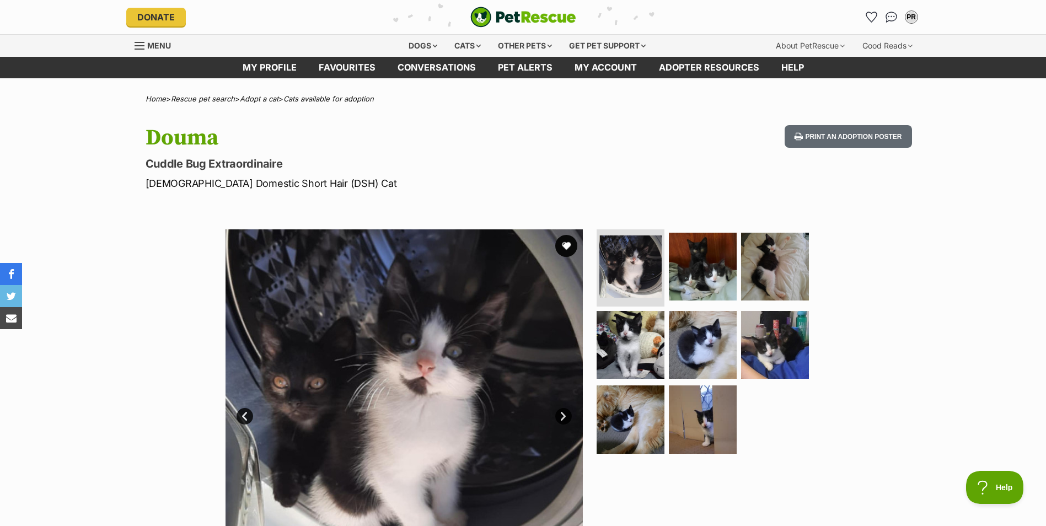
click at [566, 410] on link "Next" at bounding box center [563, 416] width 17 height 17
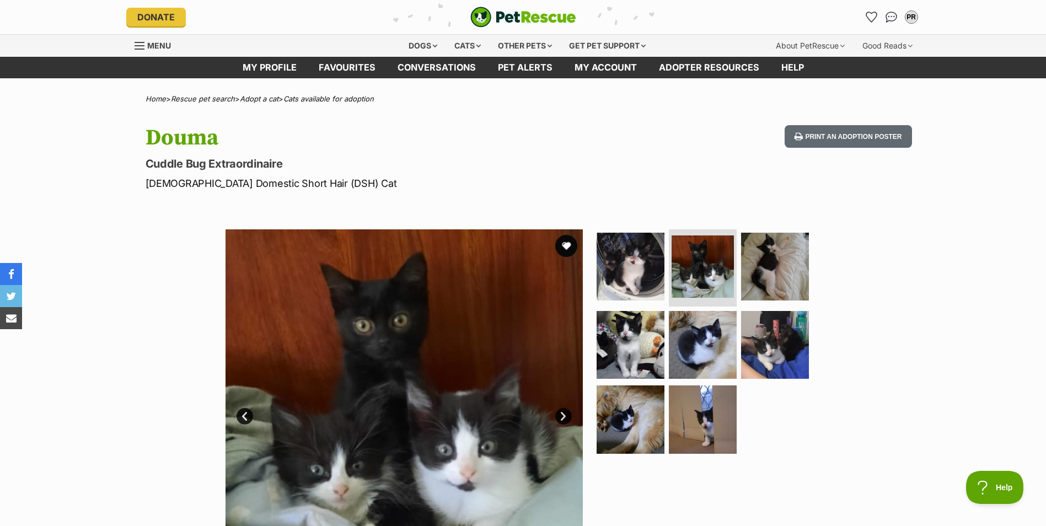
click at [567, 410] on link "Next" at bounding box center [563, 416] width 17 height 17
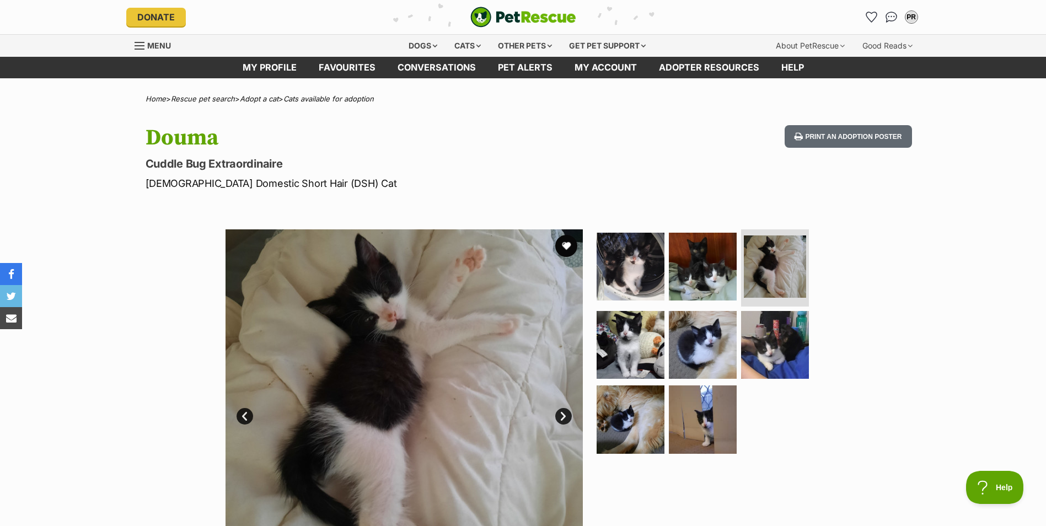
drag, startPoint x: 422, startPoint y: 187, endPoint x: 427, endPoint y: 185, distance: 6.2
click at [426, 185] on p "Male Domestic Short Hair (DSH) Cat" at bounding box center [379, 183] width 466 height 15
click at [565, 407] on img at bounding box center [403, 407] width 357 height 357
click at [568, 417] on link "Next" at bounding box center [563, 416] width 17 height 17
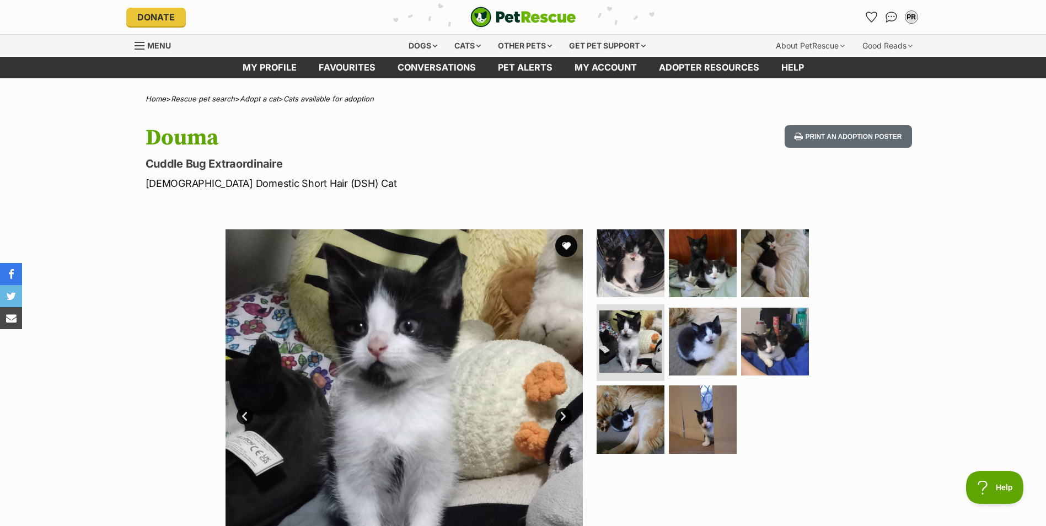
click at [554, 423] on img at bounding box center [403, 407] width 357 height 357
click at [561, 417] on link "Next" at bounding box center [563, 416] width 17 height 17
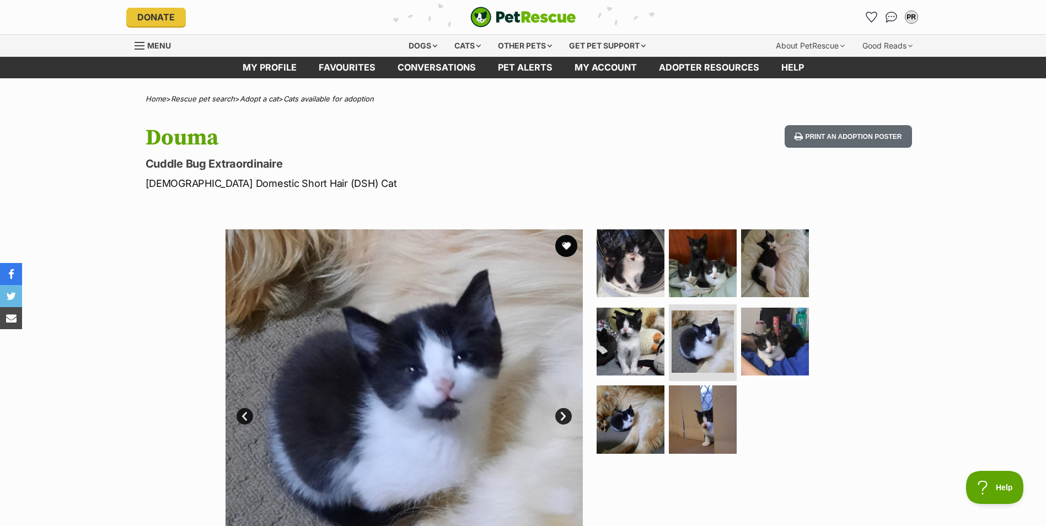
click at [568, 421] on link "Next" at bounding box center [563, 416] width 17 height 17
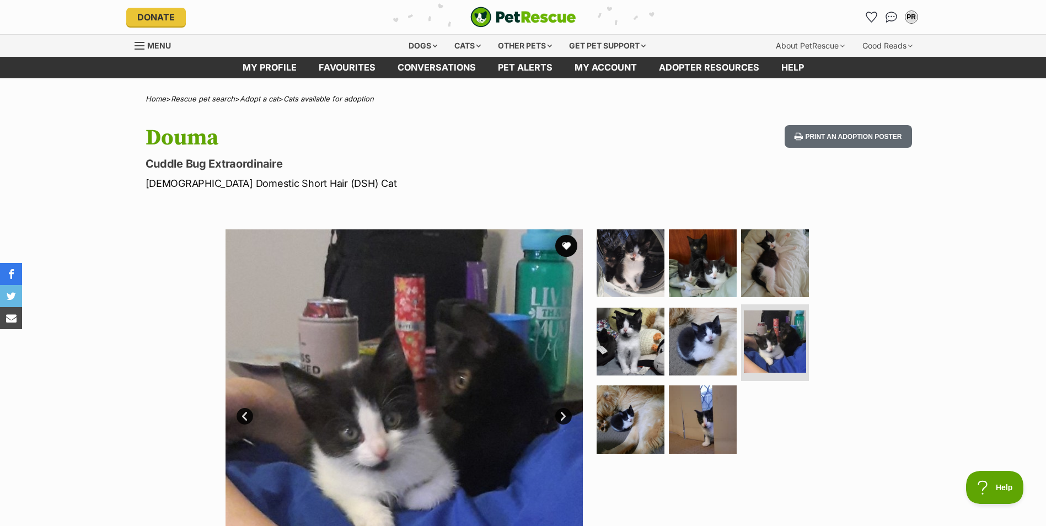
click at [568, 420] on link "Next" at bounding box center [563, 416] width 17 height 17
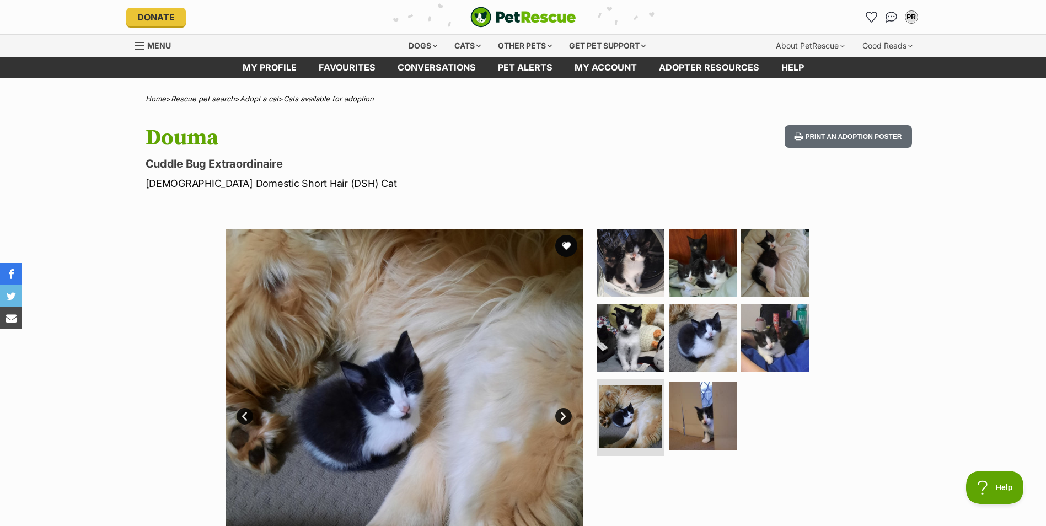
click at [568, 420] on link "Next" at bounding box center [563, 416] width 17 height 17
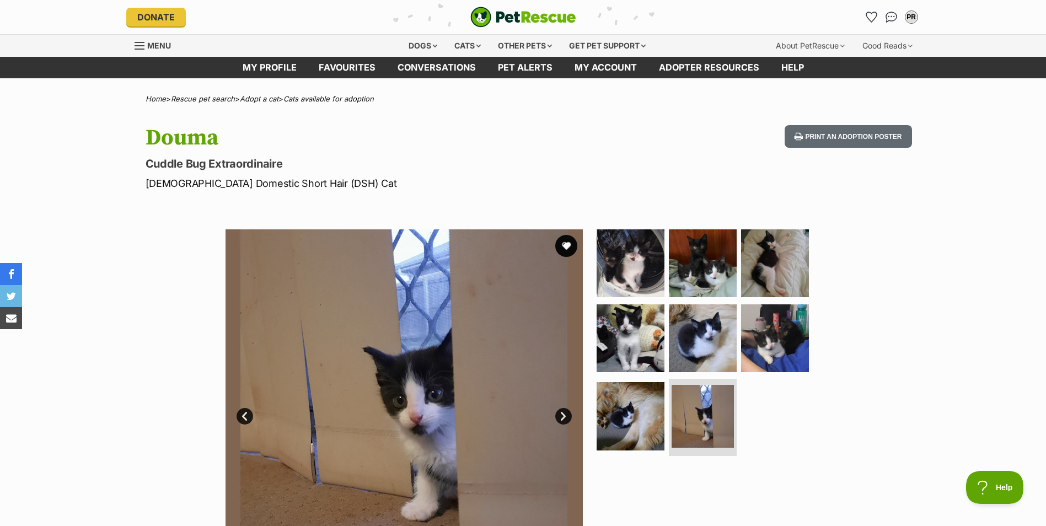
click at [558, 416] on link "Next" at bounding box center [563, 416] width 17 height 17
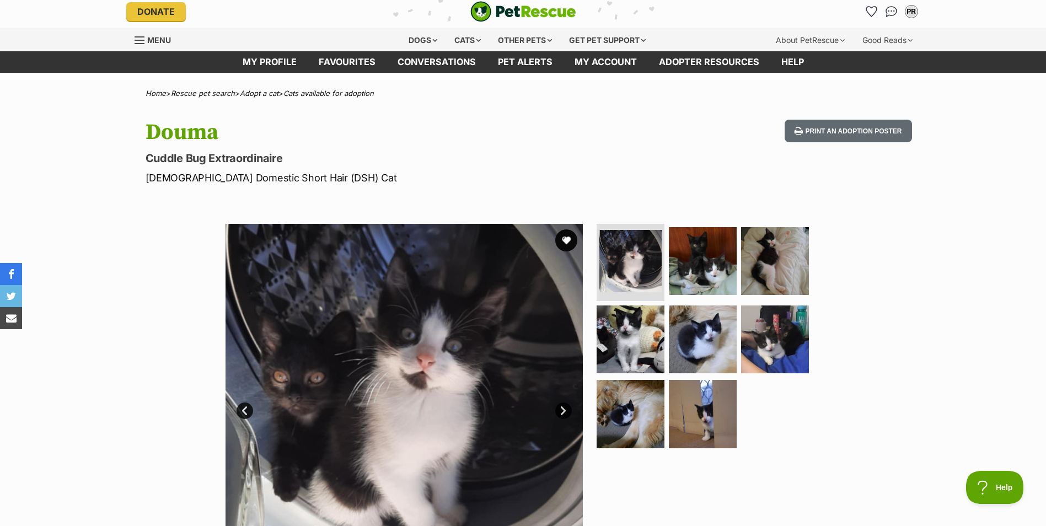
scroll to position [110, 0]
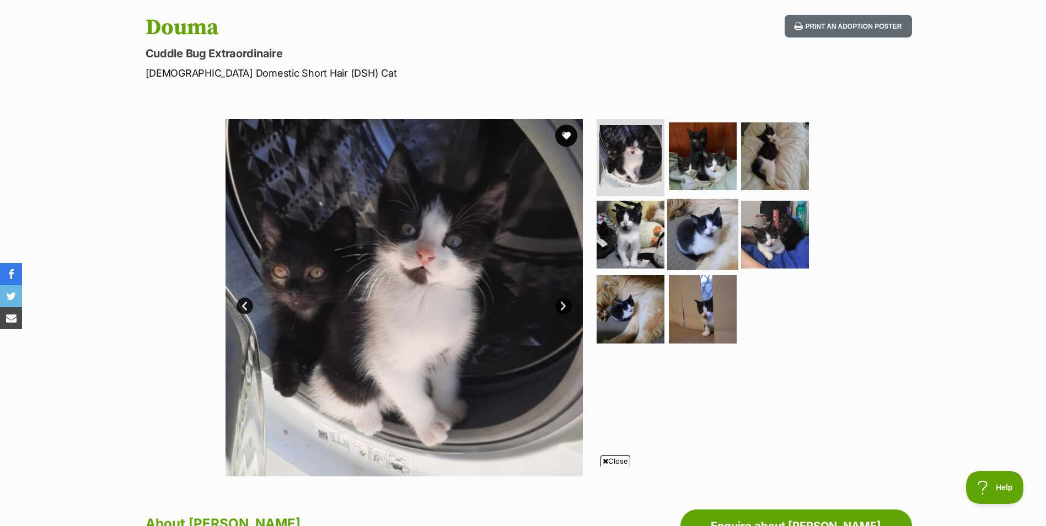
click at [695, 243] on img at bounding box center [702, 233] width 71 height 71
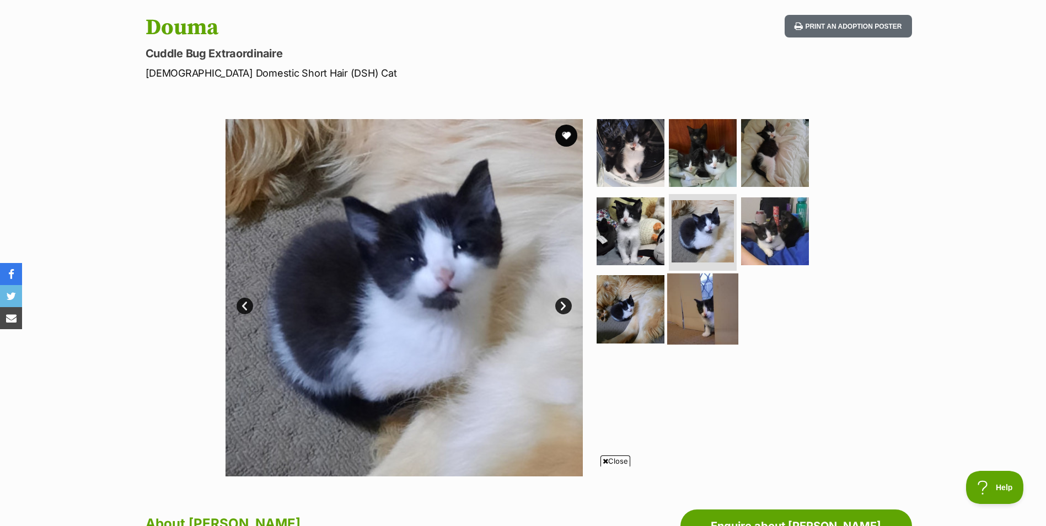
click at [717, 331] on img at bounding box center [702, 308] width 71 height 71
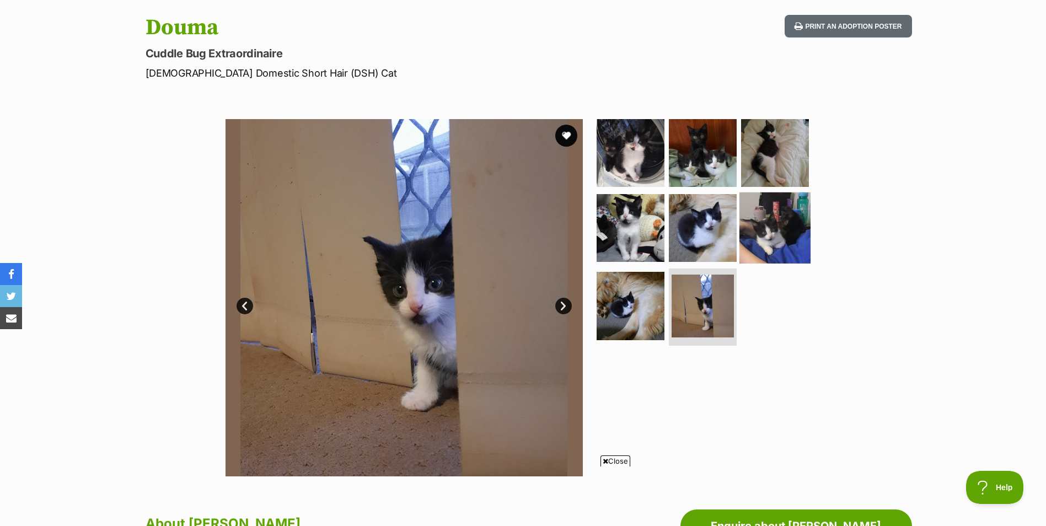
click at [768, 232] on img at bounding box center [774, 227] width 71 height 71
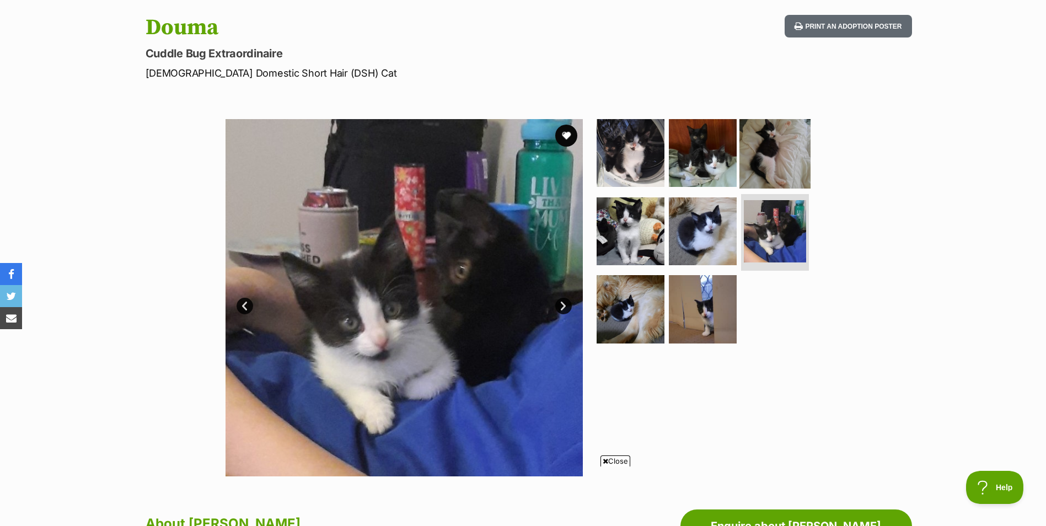
click at [745, 165] on img at bounding box center [774, 152] width 71 height 71
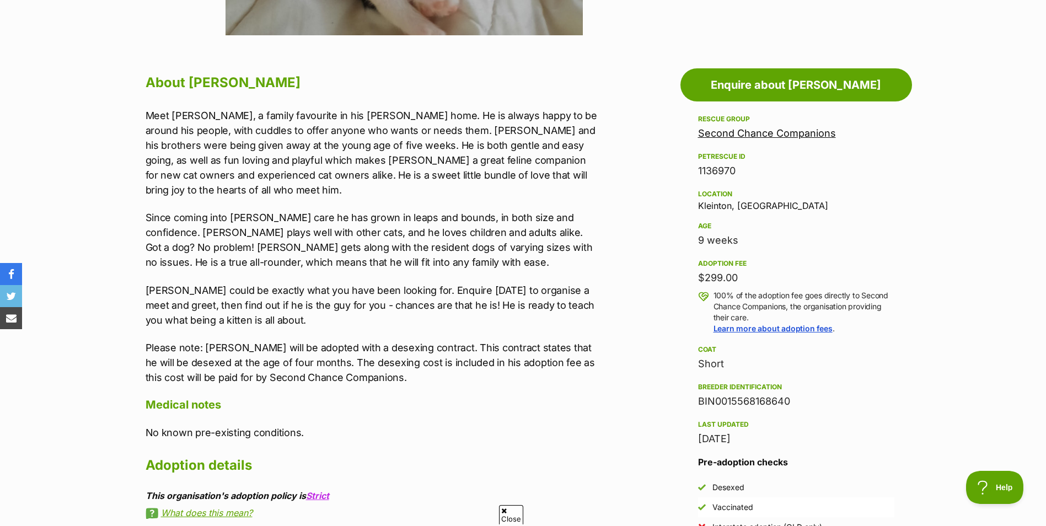
scroll to position [0, 0]
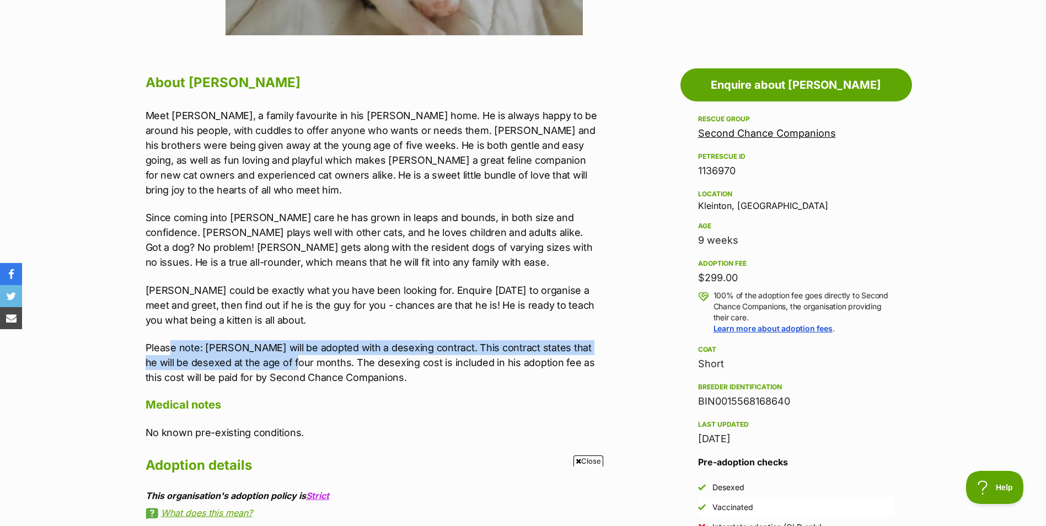
drag, startPoint x: 291, startPoint y: 347, endPoint x: 172, endPoint y: 337, distance: 119.5
click at [172, 340] on p "Please note: Douma will be adopted with a desexing contract. This contract stat…" at bounding box center [373, 362] width 455 height 45
drag, startPoint x: 713, startPoint y: 239, endPoint x: 762, endPoint y: 239, distance: 49.1
click at [762, 239] on div "9 weeks" at bounding box center [796, 240] width 196 height 15
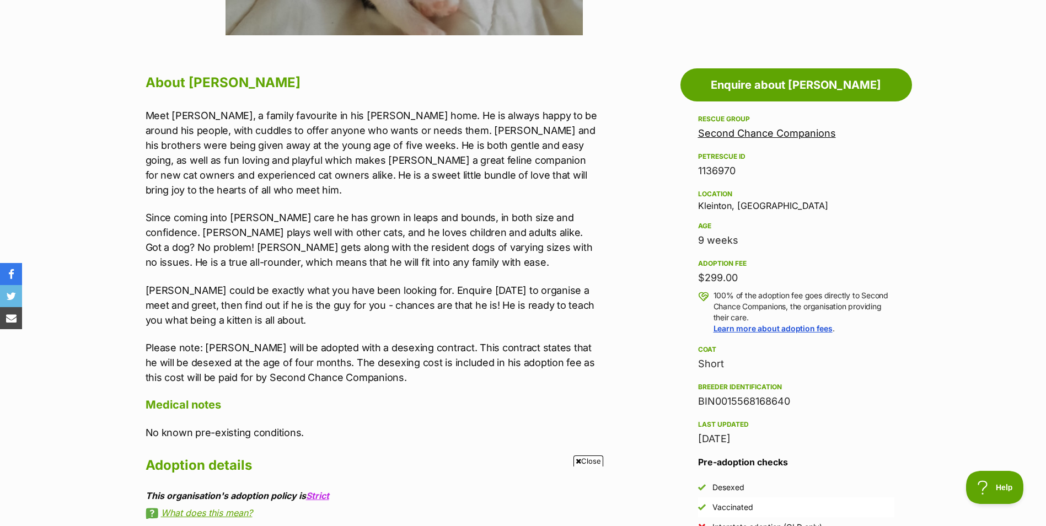
drag, startPoint x: 389, startPoint y: 388, endPoint x: 384, endPoint y: 383, distance: 6.6
click at [387, 397] on h4 "Medical notes" at bounding box center [373, 404] width 455 height 14
drag, startPoint x: 735, startPoint y: 275, endPoint x: 639, endPoint y: 281, distance: 96.1
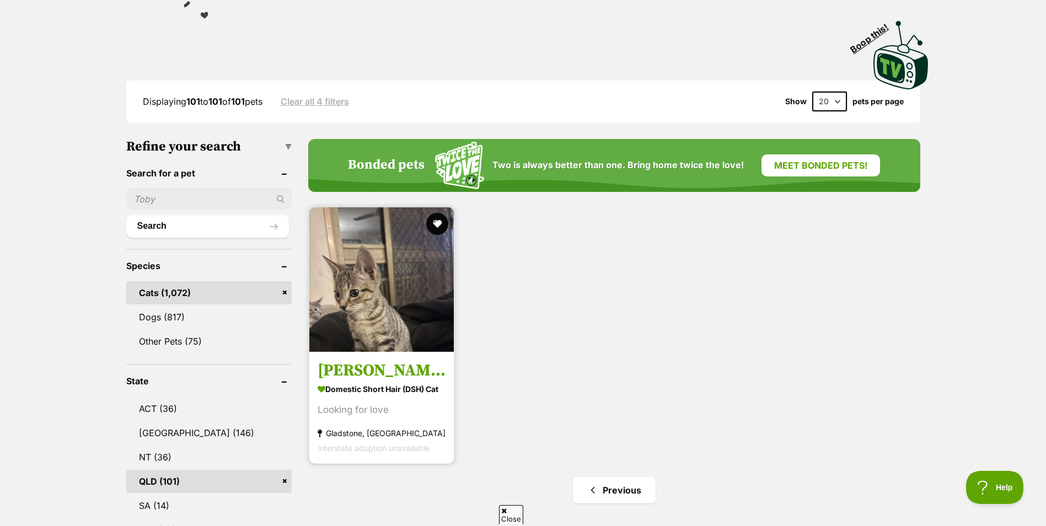
click at [350, 313] on img at bounding box center [381, 279] width 144 height 144
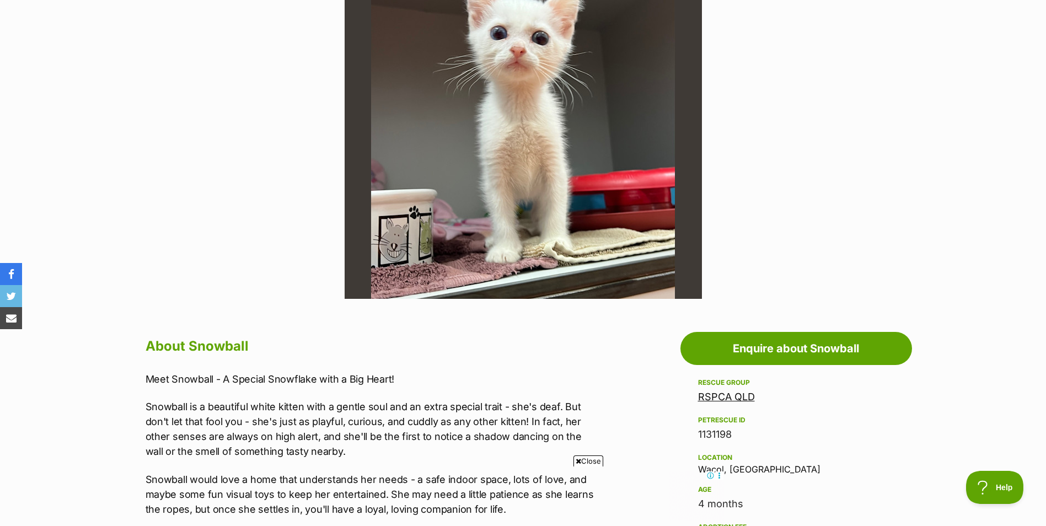
scroll to position [110, 0]
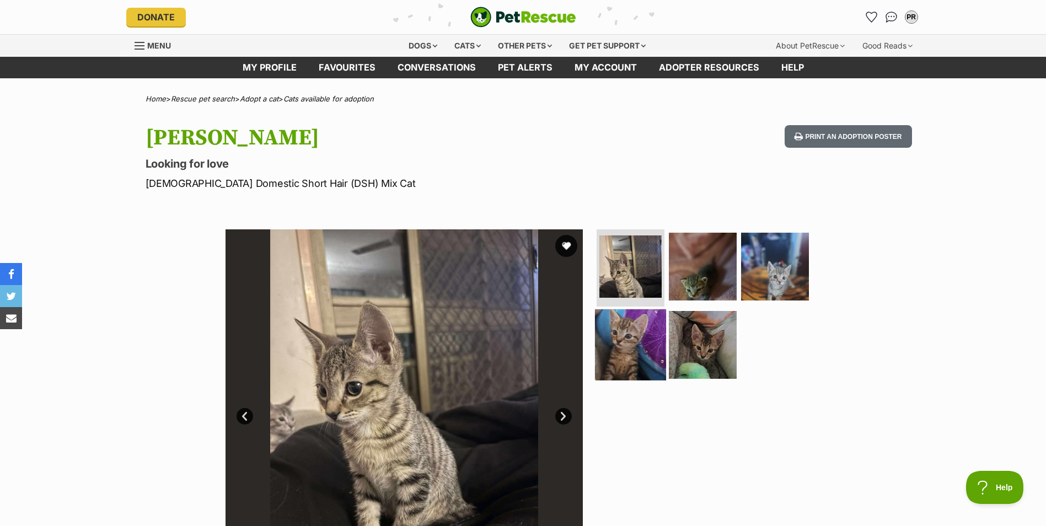
click at [632, 338] on img at bounding box center [630, 344] width 71 height 71
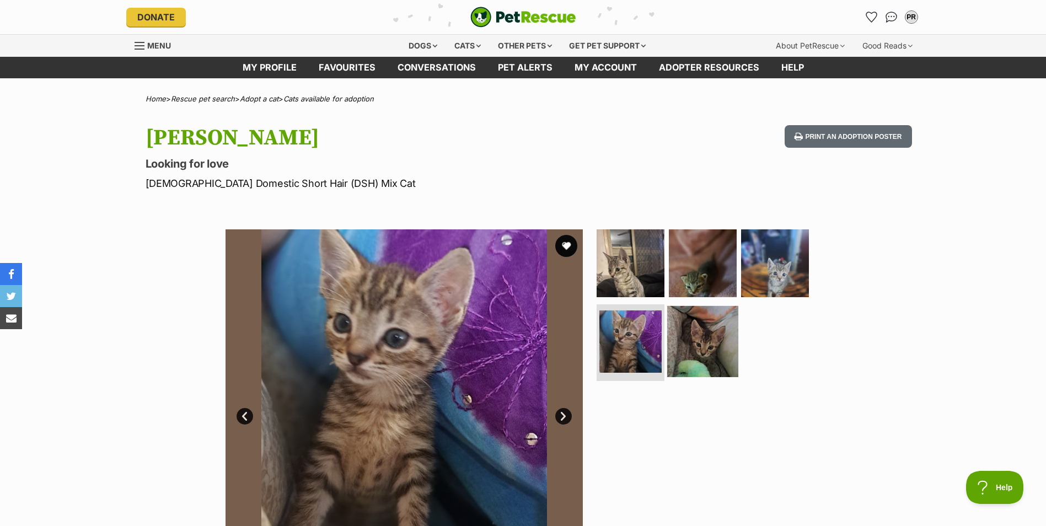
click at [695, 336] on img at bounding box center [702, 340] width 71 height 71
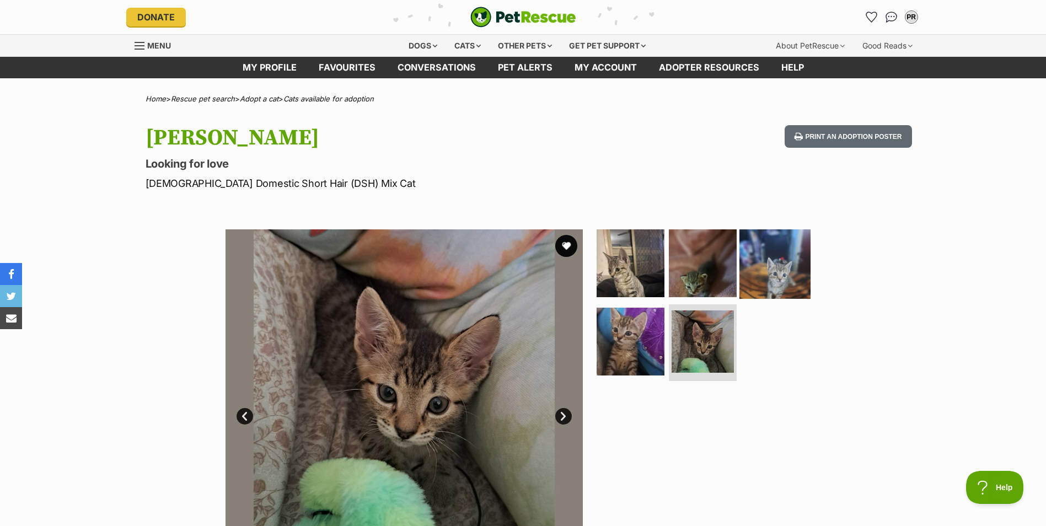
click at [757, 291] on img at bounding box center [774, 263] width 71 height 71
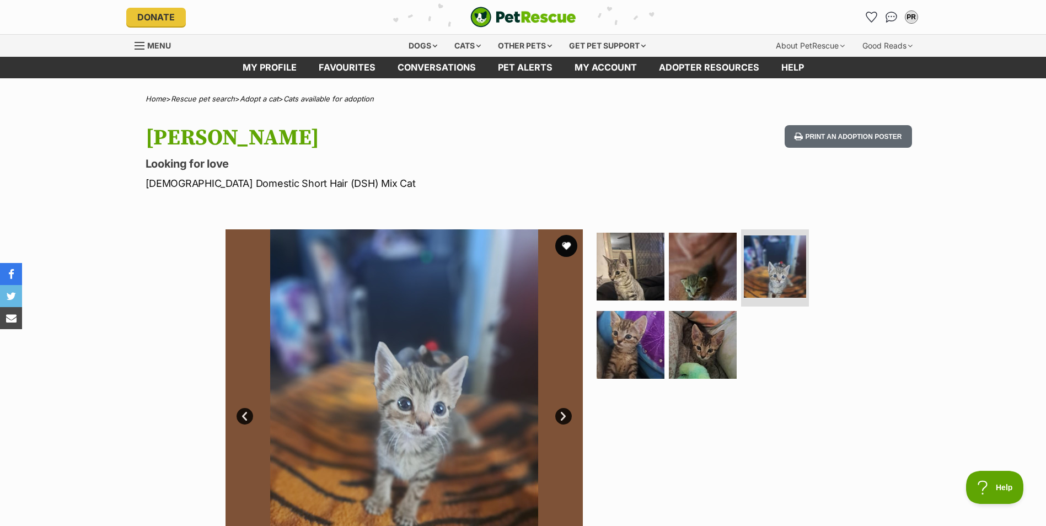
click at [512, 25] on img "PetRescue" at bounding box center [523, 17] width 106 height 21
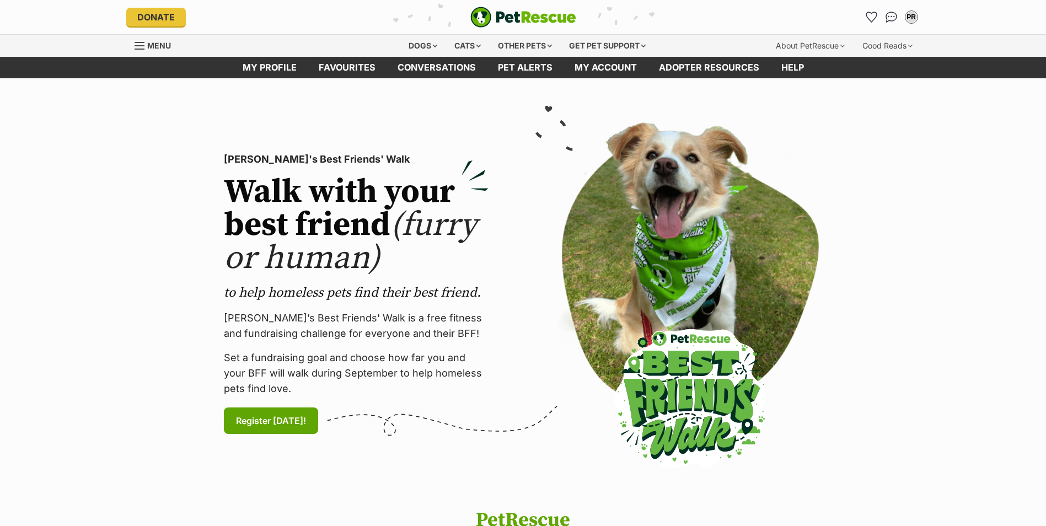
click at [152, 46] on span "Menu" at bounding box center [159, 45] width 24 height 9
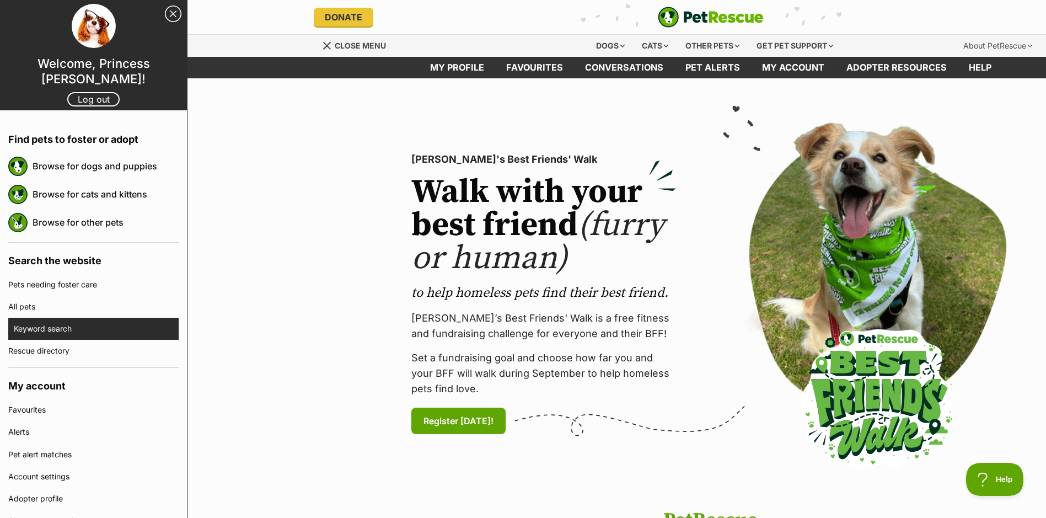
click at [39, 320] on link "Keyword search" at bounding box center [96, 329] width 165 height 22
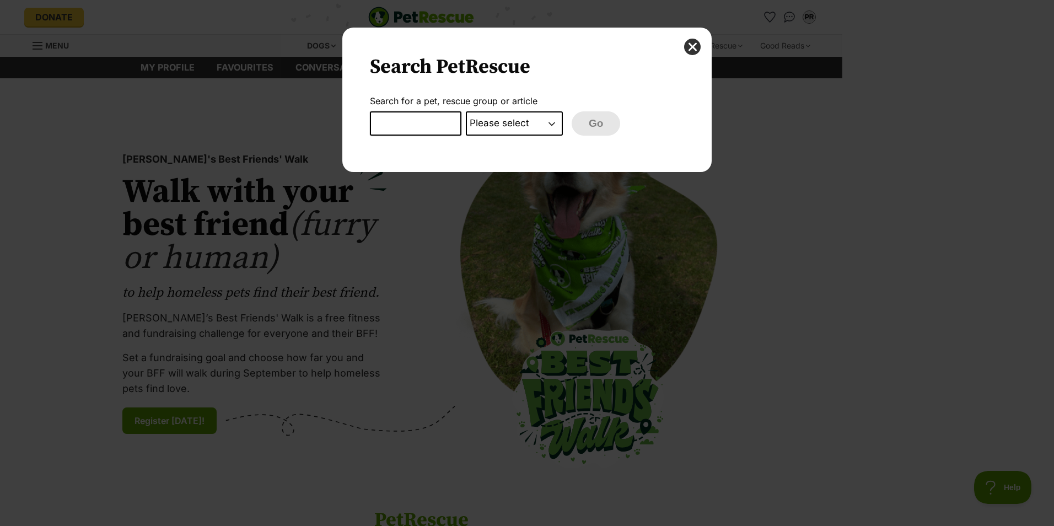
click at [417, 125] on input "Dialog Window - Close (Press escape to close)" at bounding box center [416, 123] width 92 height 24
type input "sammy"
click at [493, 135] on select "Please select PetRescue ID Pet name Group Article" at bounding box center [514, 123] width 97 height 24
select select "pet_name"
click at [466, 111] on select "Please select PetRescue ID Pet name Group Article" at bounding box center [514, 123] width 97 height 24
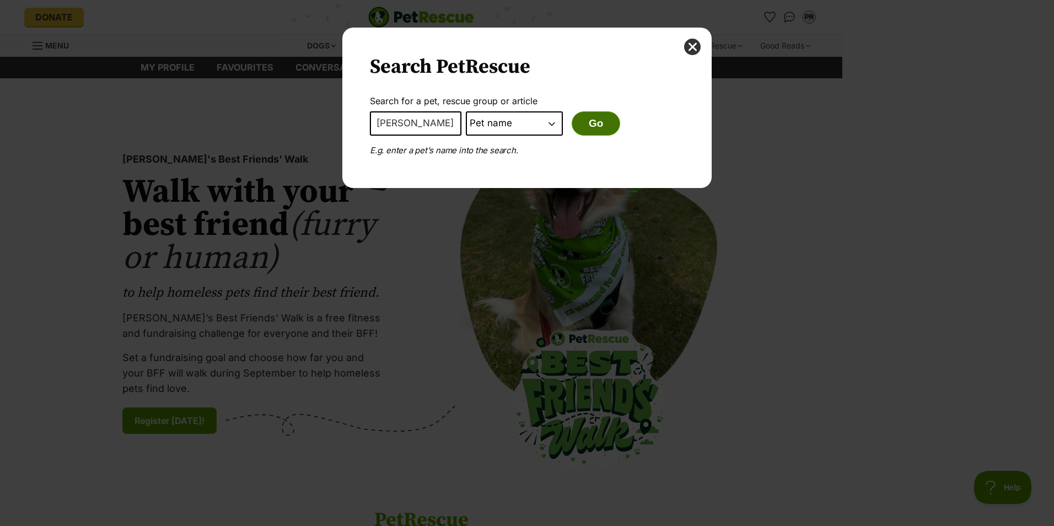
click at [579, 131] on button "Go" at bounding box center [596, 123] width 49 height 24
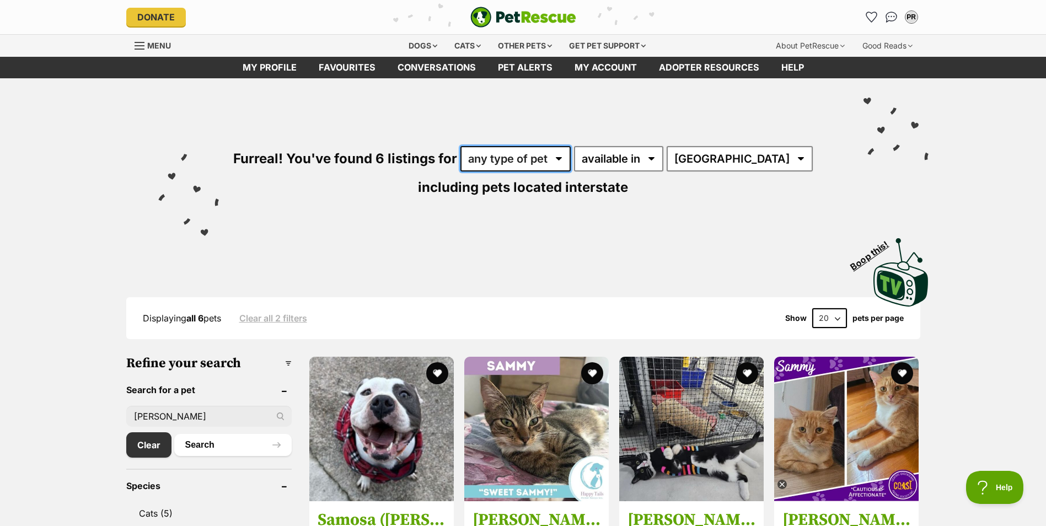
click at [510, 163] on select "any type of pet cats dogs" at bounding box center [515, 158] width 110 height 25
click at [329, 108] on div "Furreal! You've found 6 listings for any type of pet cats dogs available in loc…" at bounding box center [523, 153] width 810 height 150
click at [140, 45] on span "Menu" at bounding box center [140, 45] width 10 height 1
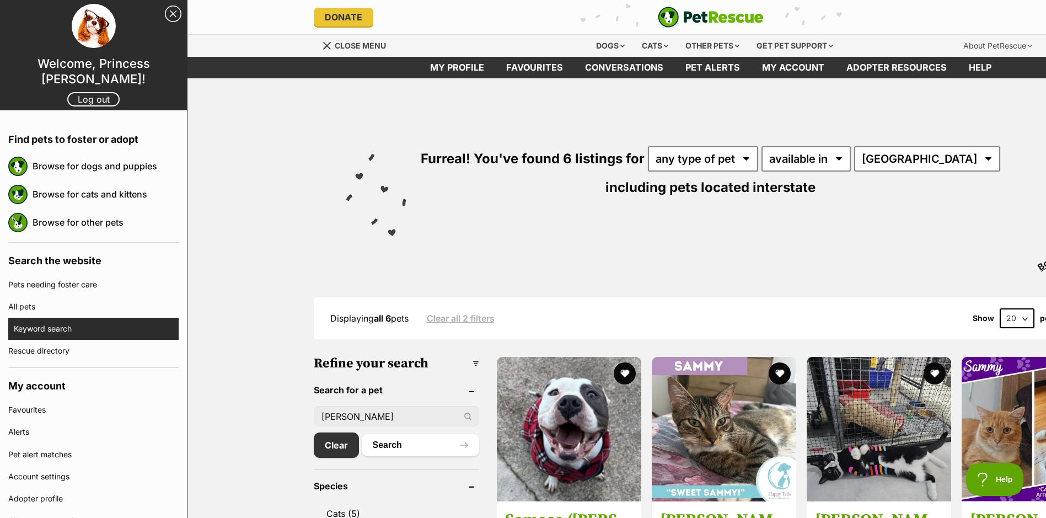
click at [58, 333] on link "Keyword search" at bounding box center [96, 329] width 165 height 22
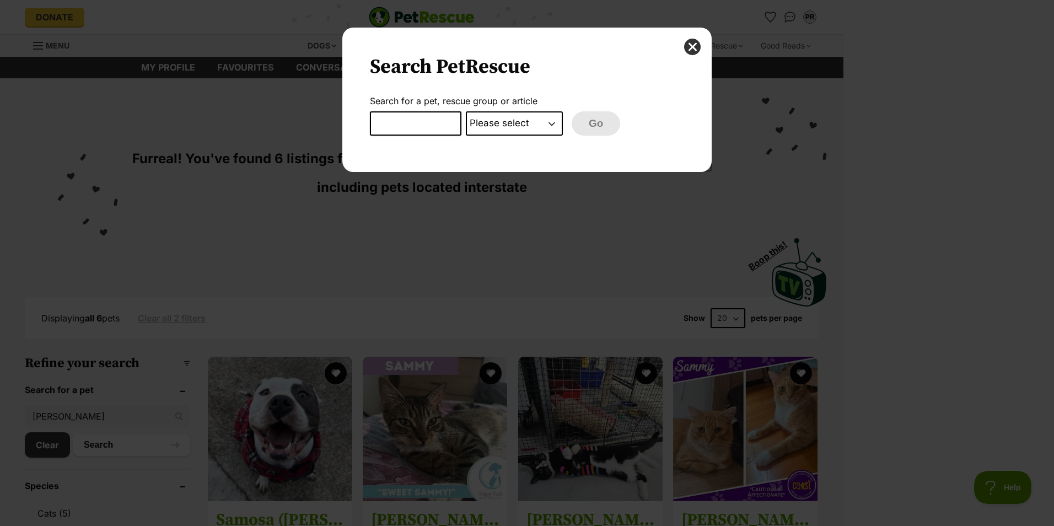
click at [397, 128] on input "Dialog Window - Close (Press escape to close)" at bounding box center [416, 123] width 92 height 24
type input "benji"
click at [522, 112] on select "Please select PetRescue ID Pet name Group Article" at bounding box center [514, 123] width 97 height 24
select select "pet_name"
click at [466, 111] on select "Please select PetRescue ID Pet name Group Article" at bounding box center [514, 123] width 97 height 24
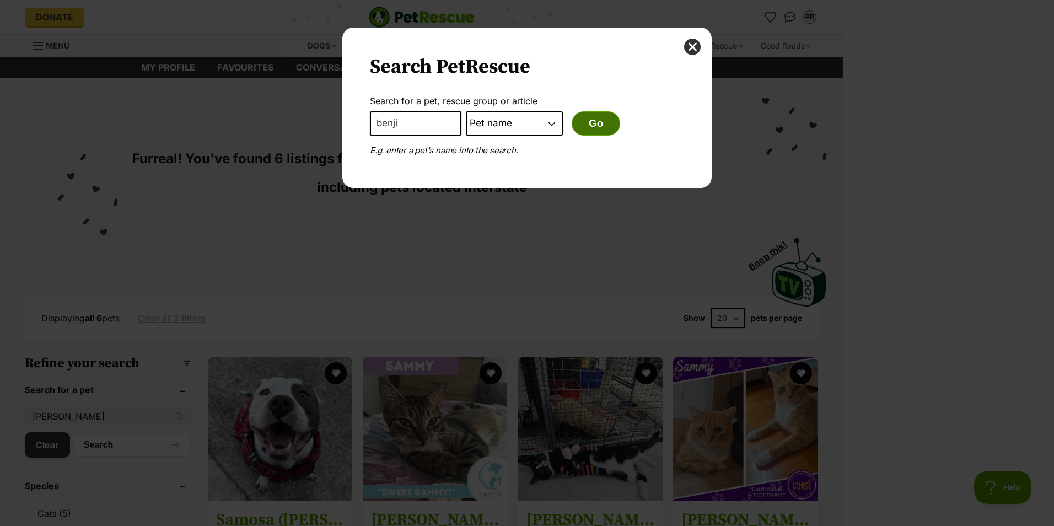
click at [582, 132] on button "Go" at bounding box center [596, 123] width 49 height 24
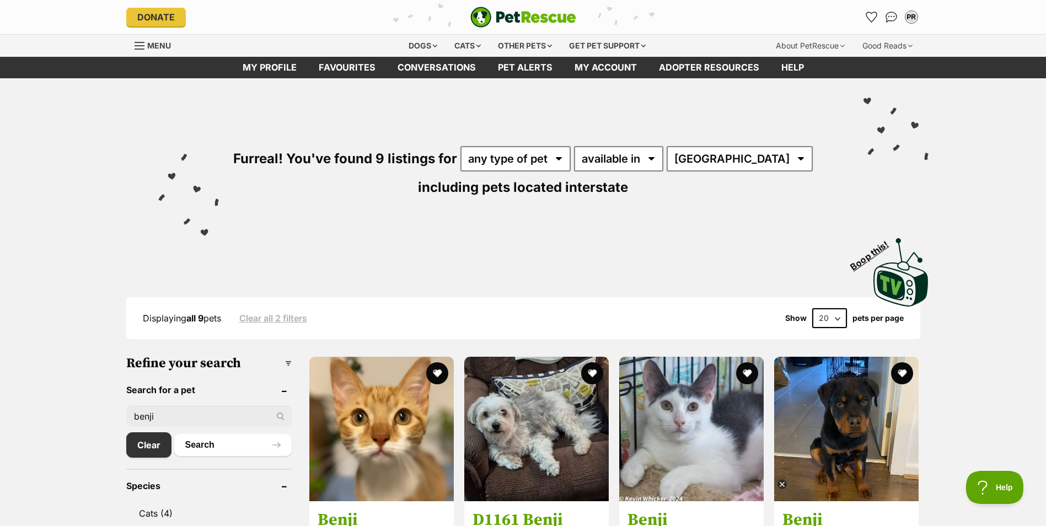
drag, startPoint x: 502, startPoint y: 272, endPoint x: 522, endPoint y: 288, distance: 25.5
